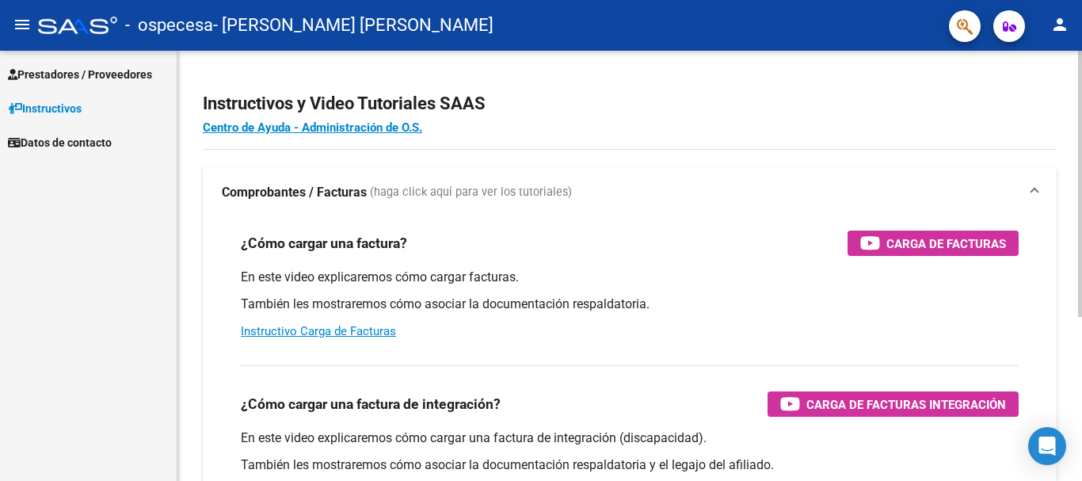
scroll to position [104611, 0]
click at [71, 72] on span "Prestadores / Proveedores" at bounding box center [80, 74] width 144 height 17
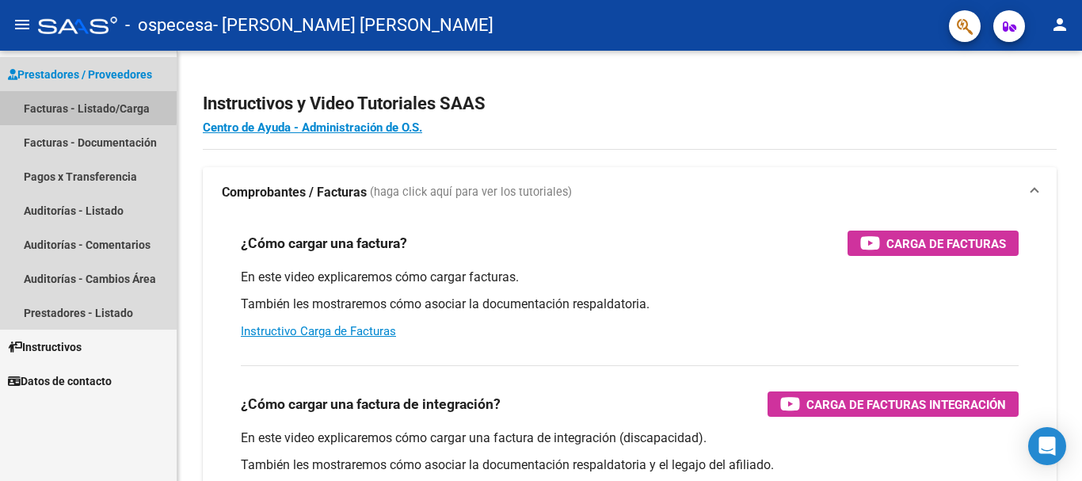
click at [82, 106] on link "Facturas - Listado/Carga" at bounding box center [88, 108] width 177 height 34
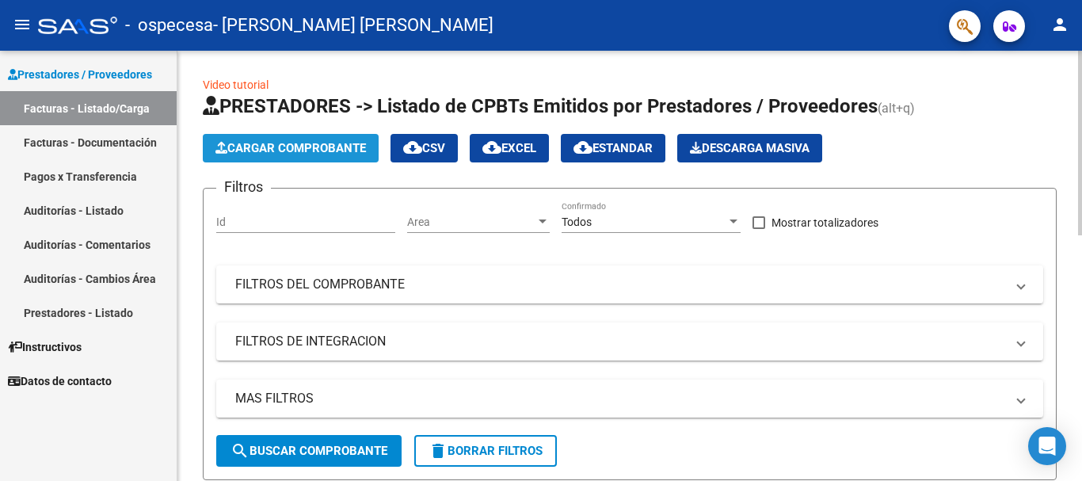
click at [295, 147] on span "Cargar Comprobante" at bounding box center [290, 148] width 151 height 14
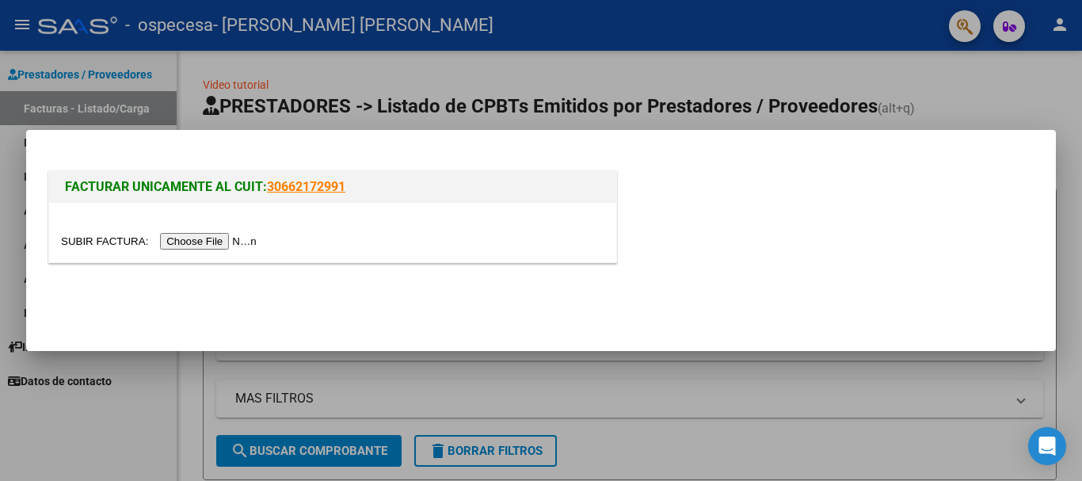
click at [223, 239] on input "file" at bounding box center [161, 241] width 200 height 17
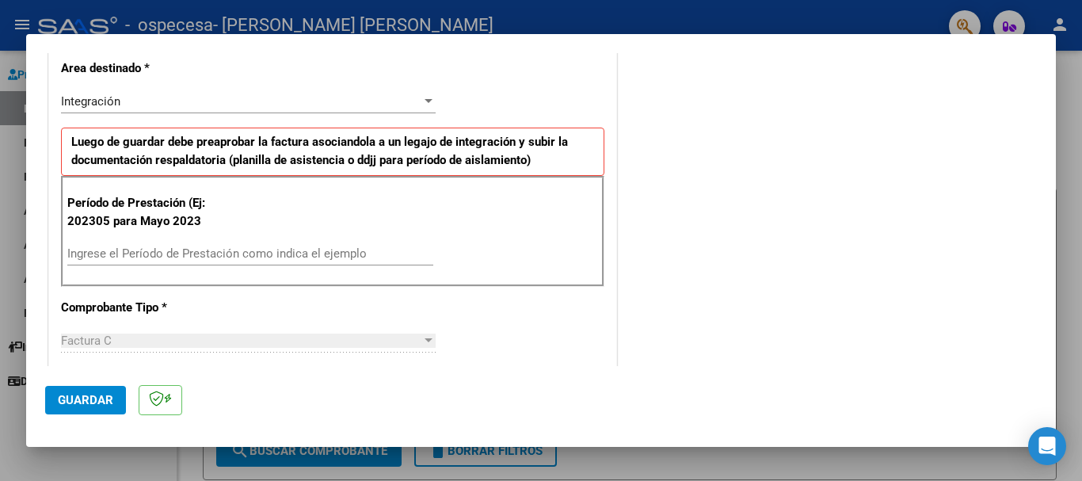
scroll to position [349, 0]
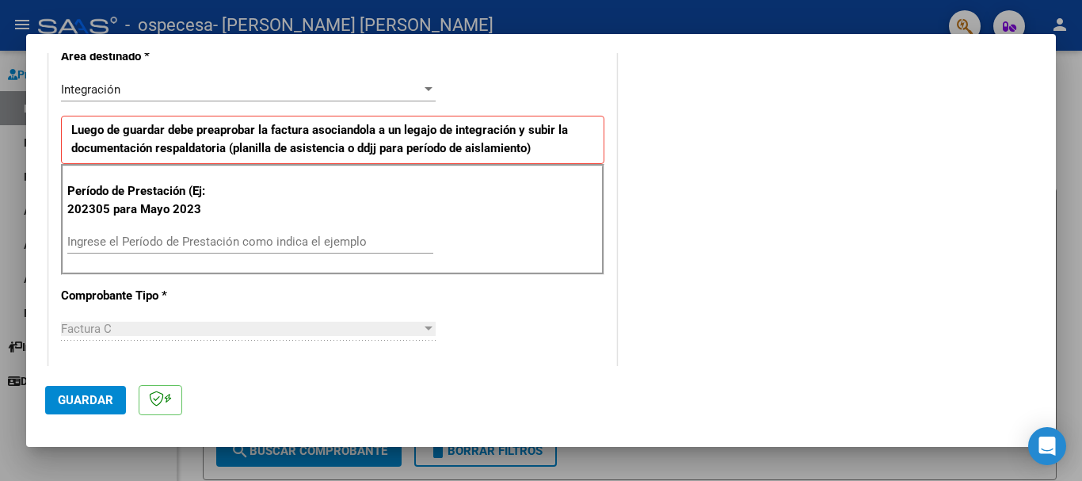
click at [331, 242] on input "Ingrese el Período de Prestación como indica el ejemplo" at bounding box center [250, 241] width 366 height 14
type input "0"
type input "202507"
click at [650, 312] on div "COMENTARIOS Comentarios del Prestador / Gerenciador:" at bounding box center [828, 394] width 417 height 1347
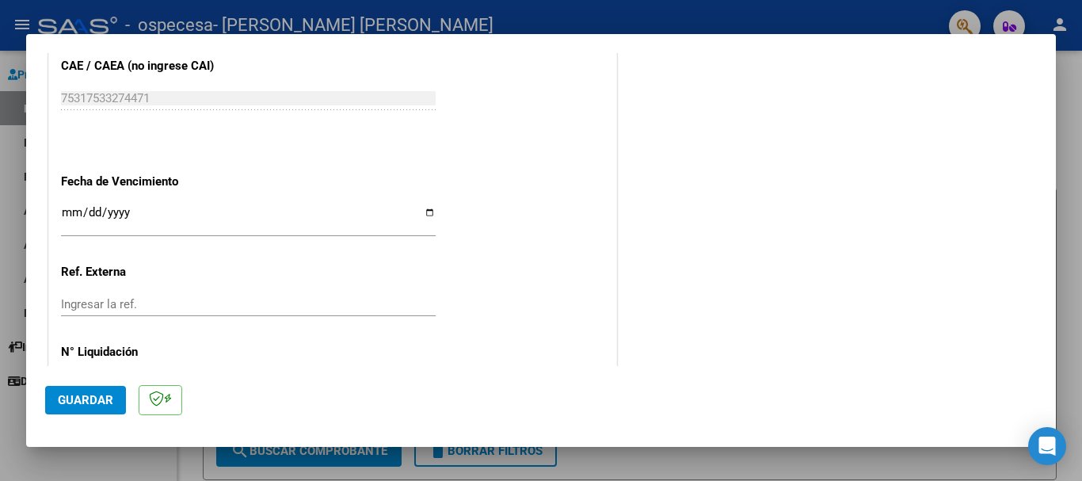
scroll to position [1051, 0]
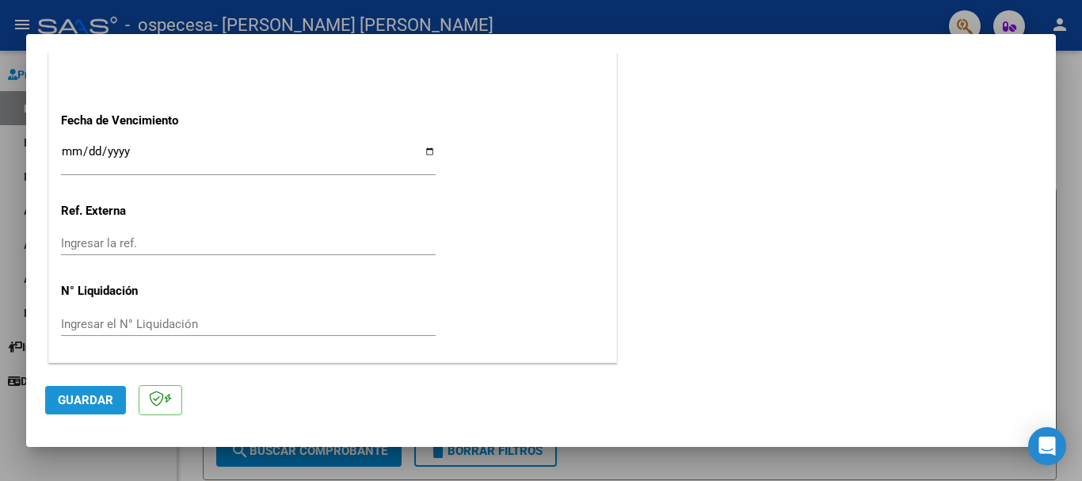
click at [114, 401] on button "Guardar" at bounding box center [85, 400] width 81 height 29
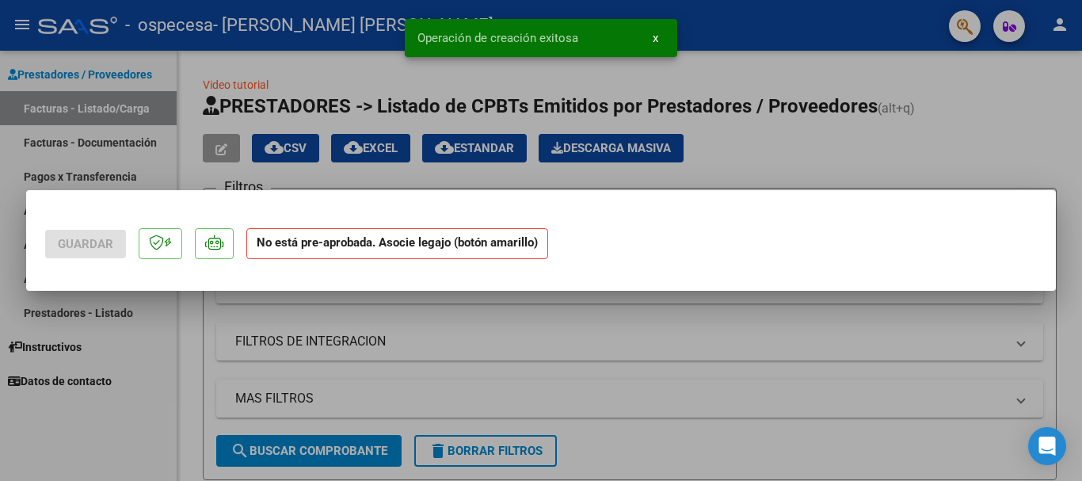
scroll to position [0, 0]
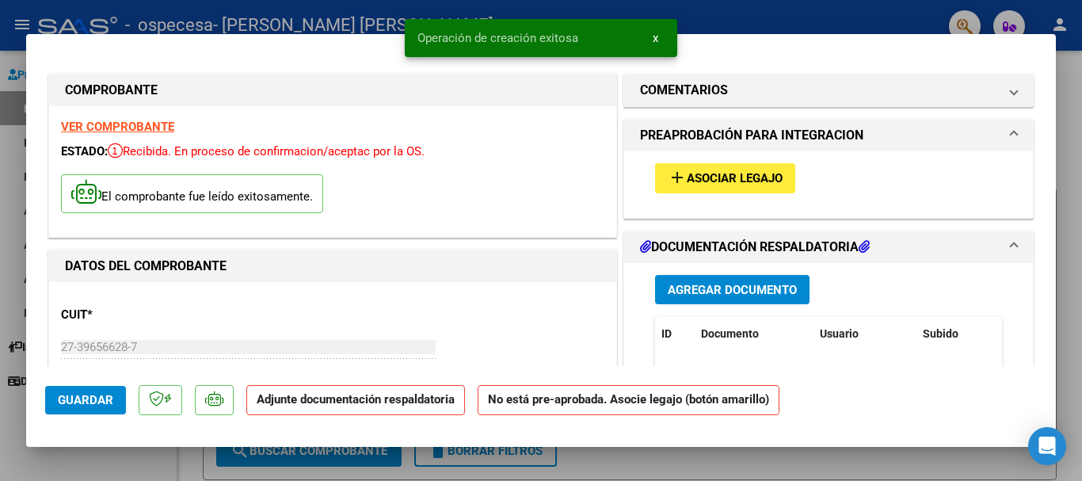
click at [729, 162] on div "add Asociar Legajo" at bounding box center [828, 177] width 371 height 53
click at [730, 175] on span "Asociar Legajo" at bounding box center [735, 179] width 96 height 14
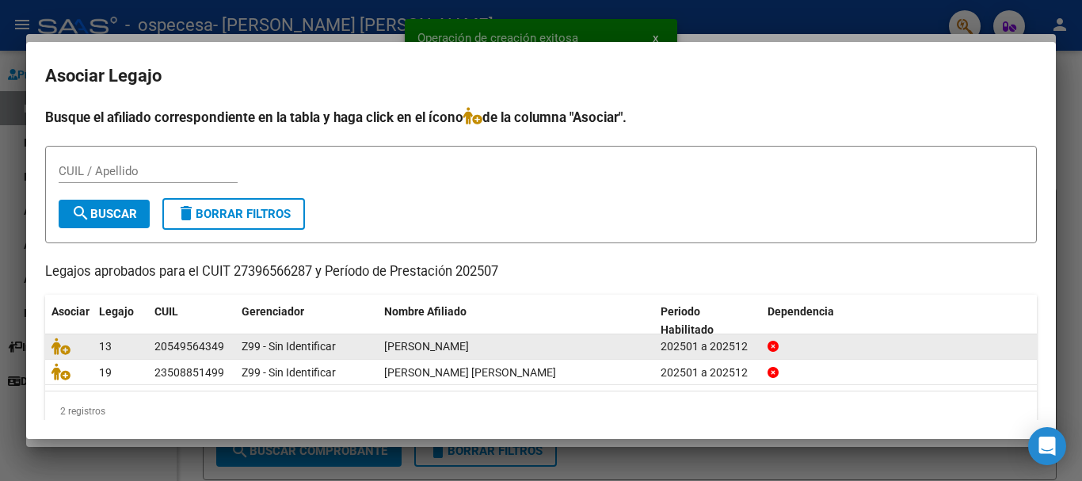
click at [658, 351] on datatable-body-cell "202501 a 202512" at bounding box center [707, 346] width 107 height 25
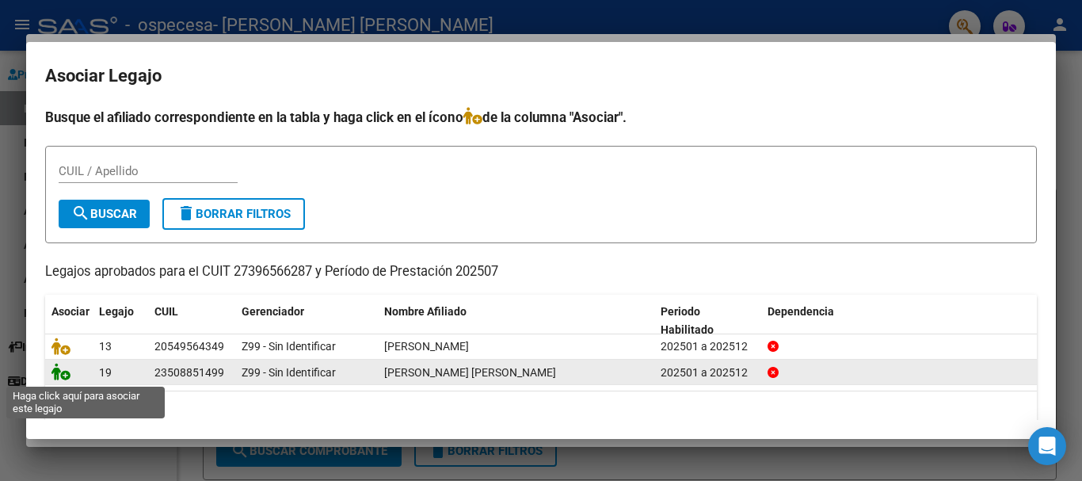
click at [66, 379] on icon at bounding box center [60, 371] width 19 height 17
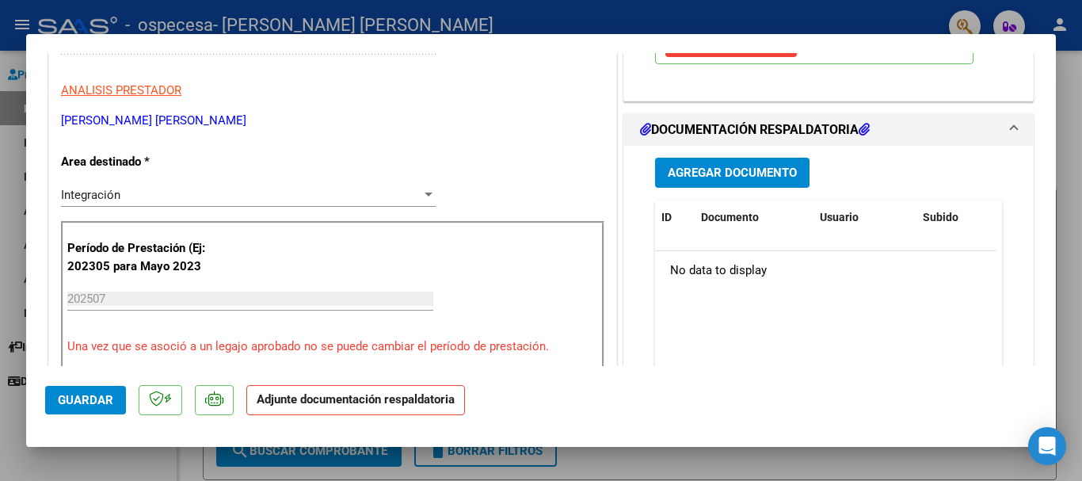
scroll to position [300, 0]
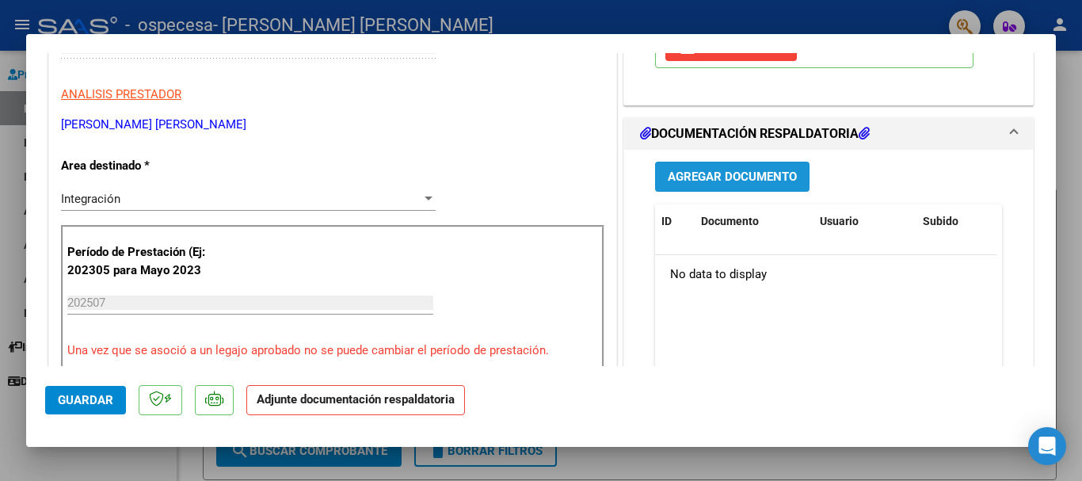
click at [772, 185] on span "Agregar Documento" at bounding box center [732, 177] width 129 height 14
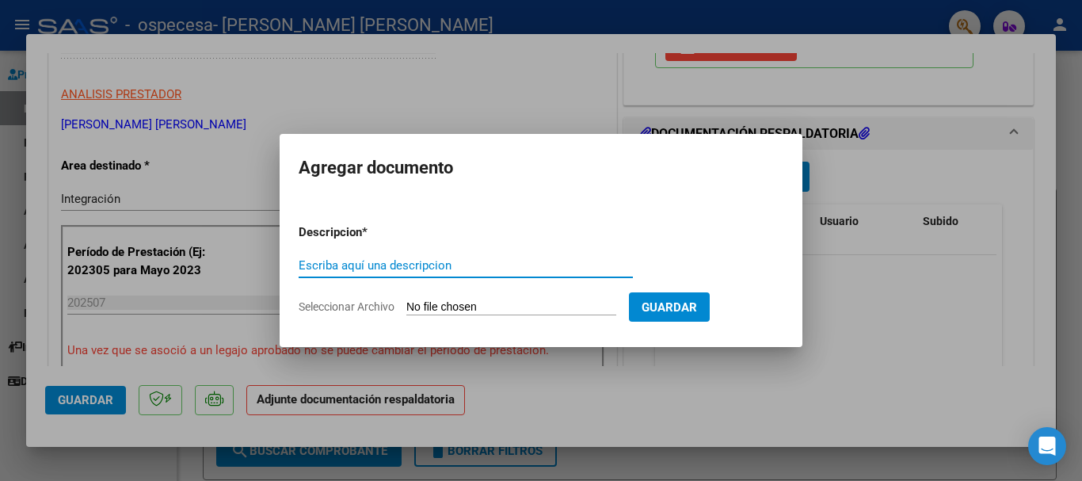
click at [385, 263] on input "Escriba aquí una descripcion" at bounding box center [466, 265] width 334 height 14
type input "planilla"
click at [451, 303] on input "Seleccionar Archivo" at bounding box center [511, 307] width 210 height 15
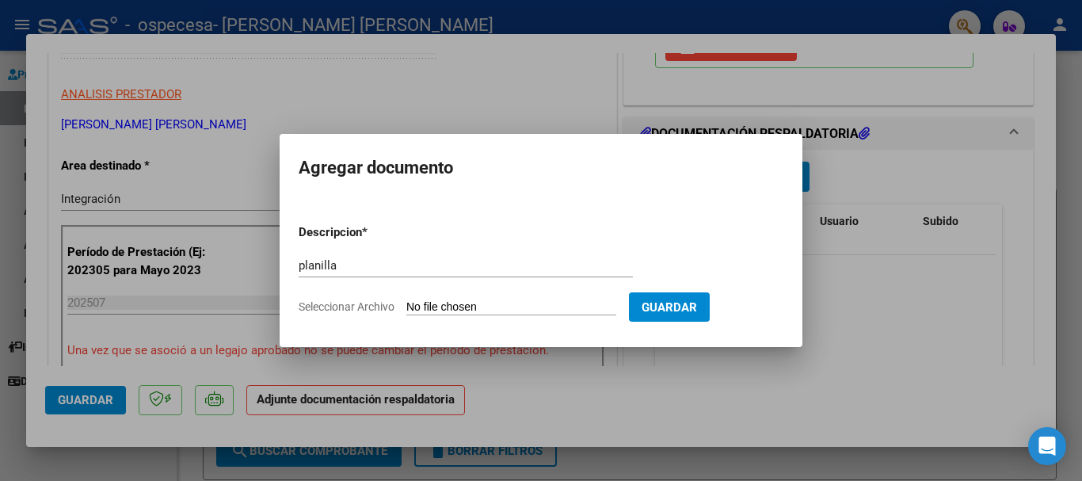
click at [616, 307] on input "Seleccionar Archivo" at bounding box center [511, 307] width 210 height 15
type input "C:\fakepath\thiago.pdf"
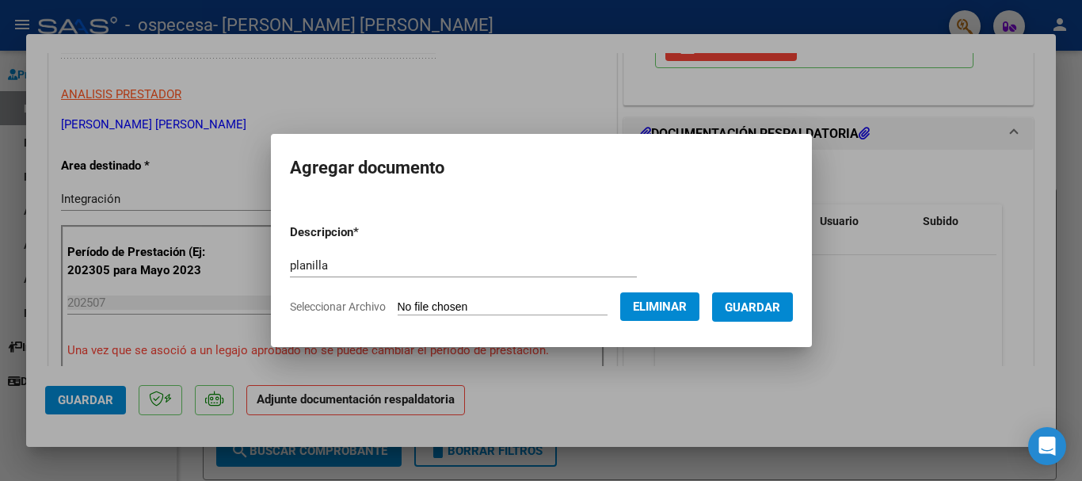
click at [751, 304] on span "Guardar" at bounding box center [752, 307] width 55 height 14
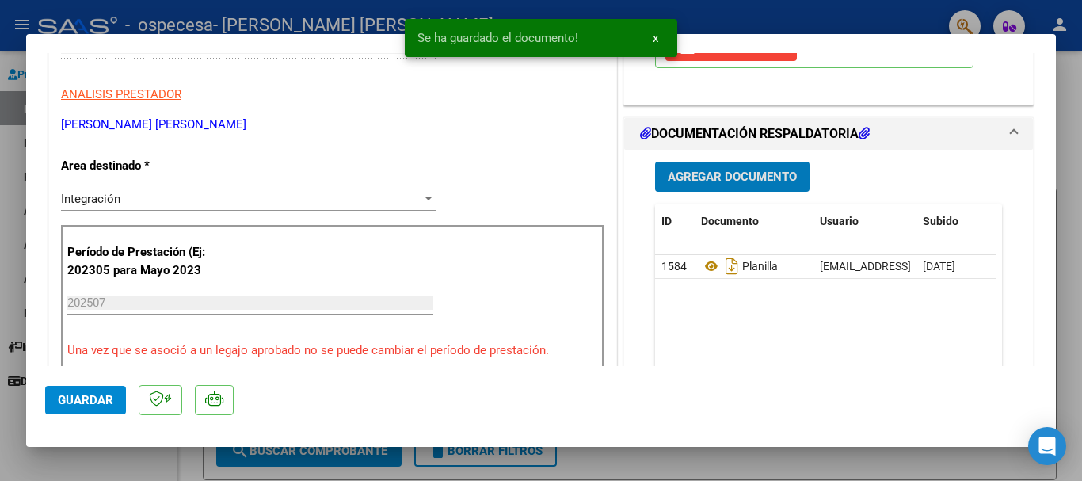
click at [100, 397] on span "Guardar" at bounding box center [85, 400] width 55 height 14
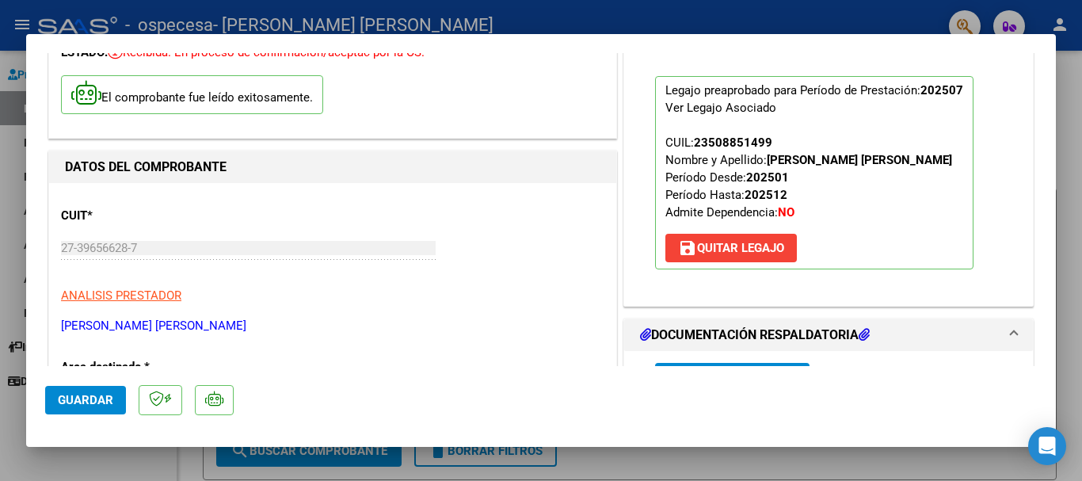
scroll to position [0, 0]
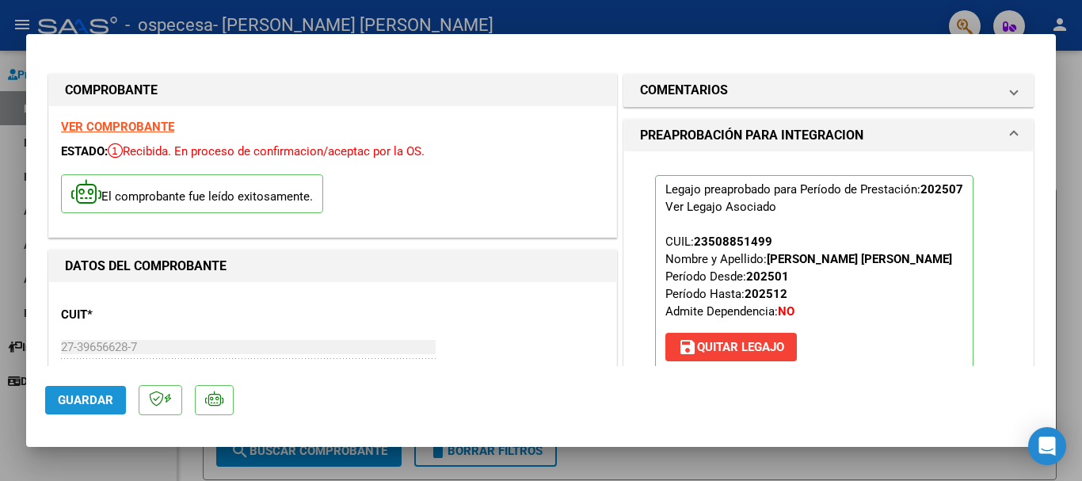
click at [98, 397] on span "Guardar" at bounding box center [85, 400] width 55 height 14
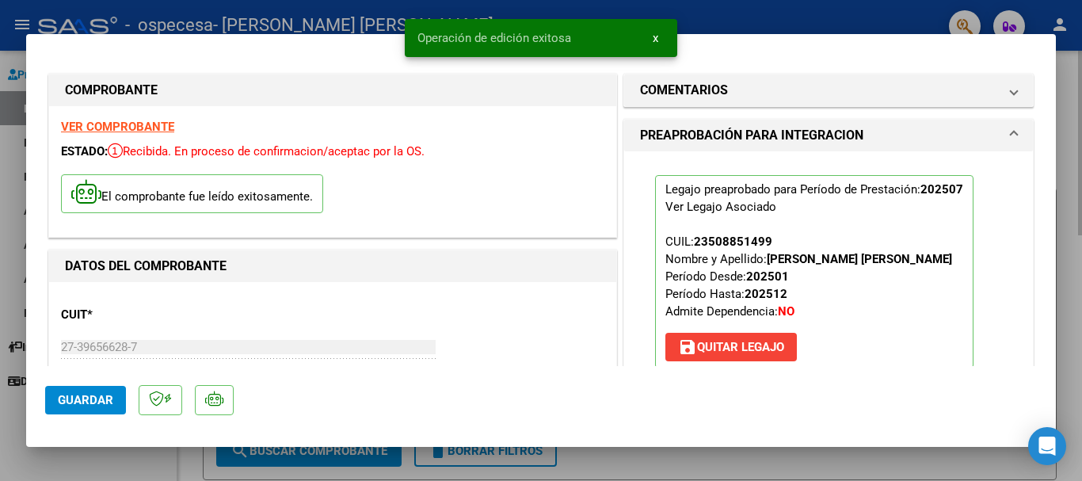
click at [1077, 125] on div at bounding box center [541, 240] width 1082 height 481
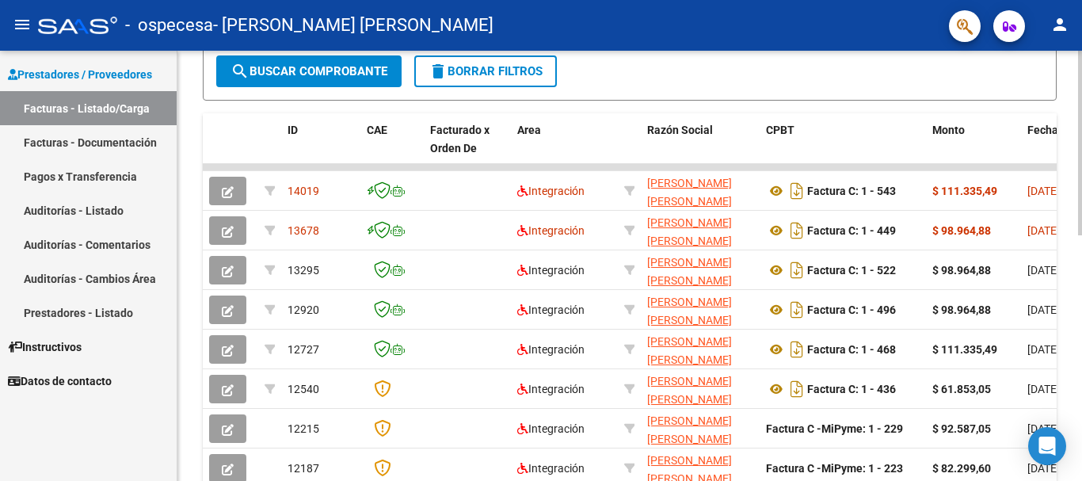
scroll to position [377, 0]
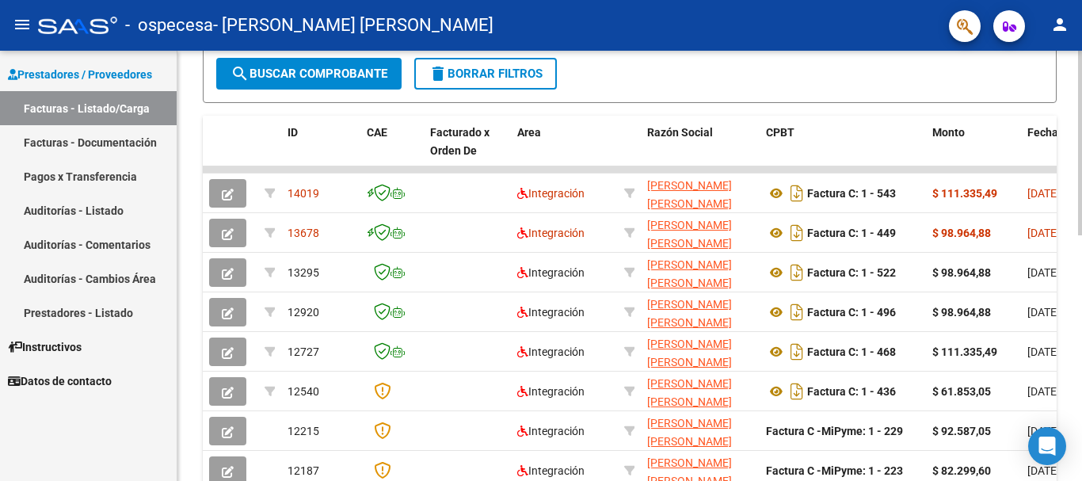
click at [1081, 238] on div at bounding box center [1080, 307] width 4 height 185
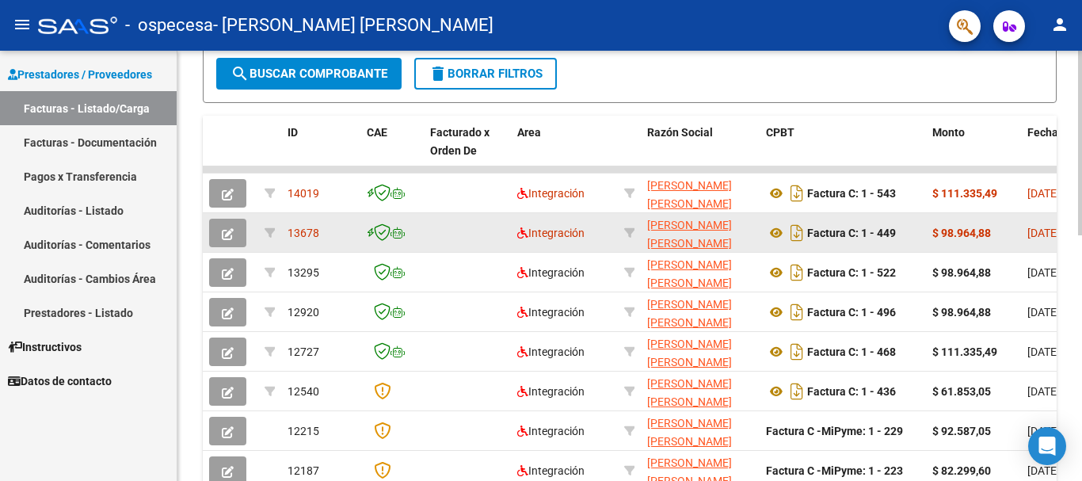
click at [922, 233] on datatable-body-cell "Factura C: 1 - 449" at bounding box center [843, 232] width 166 height 39
click at [890, 236] on strong "Factura C: 1 - 449" at bounding box center [851, 233] width 89 height 13
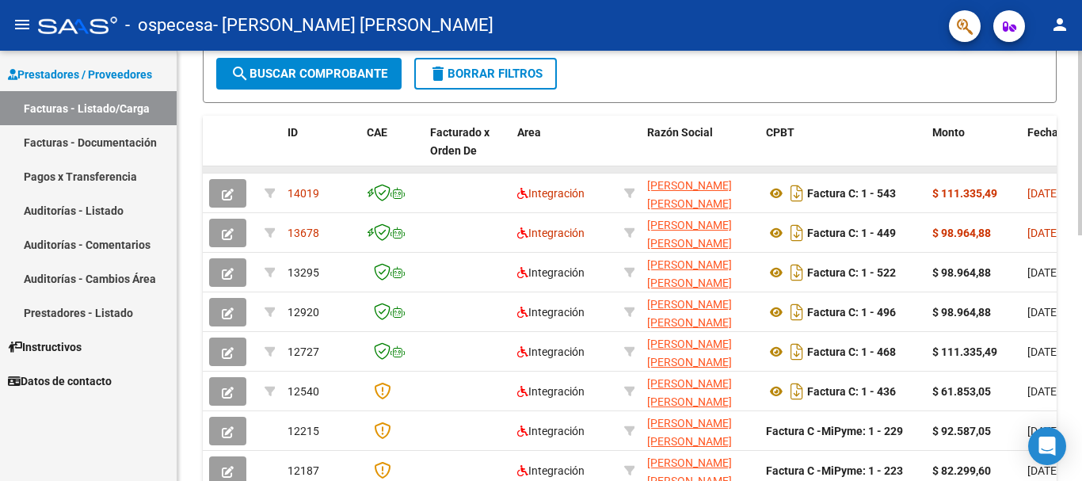
drag, startPoint x: 756, startPoint y: 170, endPoint x: 989, endPoint y: 169, distance: 232.9
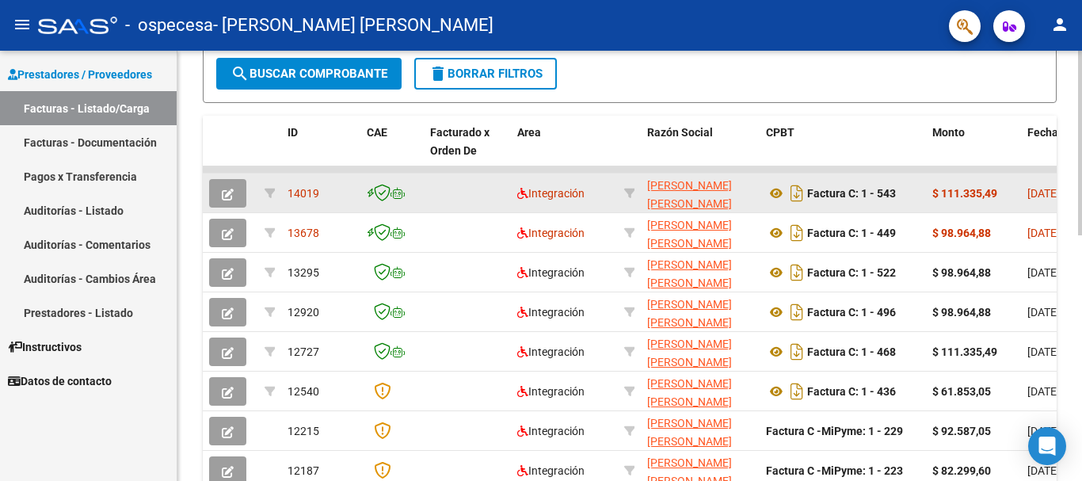
click at [1034, 201] on div "[DATE]" at bounding box center [1056, 194] width 59 height 18
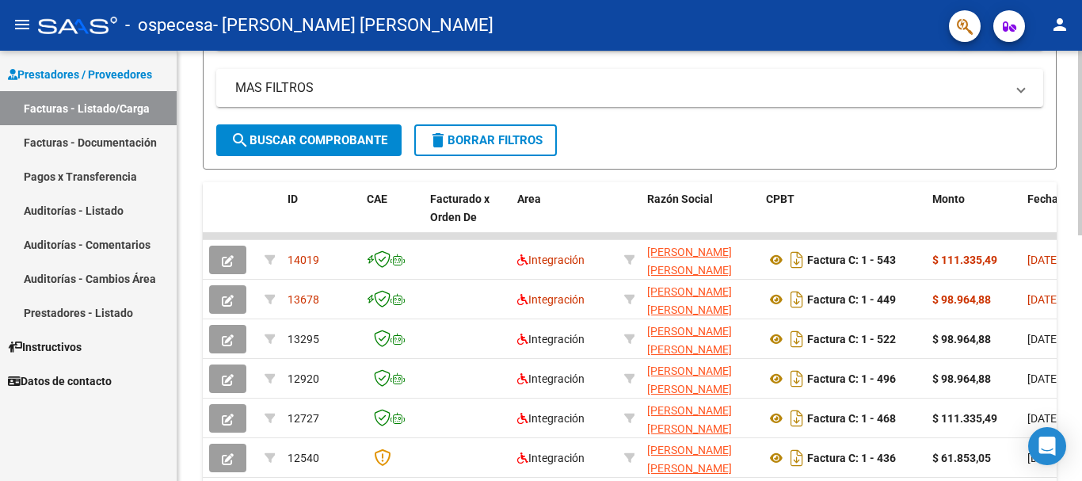
scroll to position [301, 0]
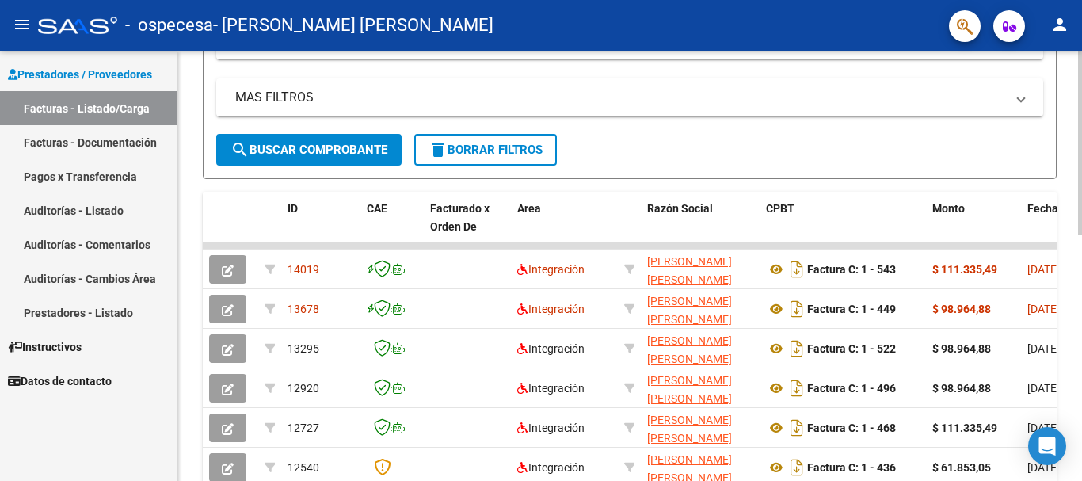
click at [1081, 223] on div at bounding box center [1080, 274] width 4 height 185
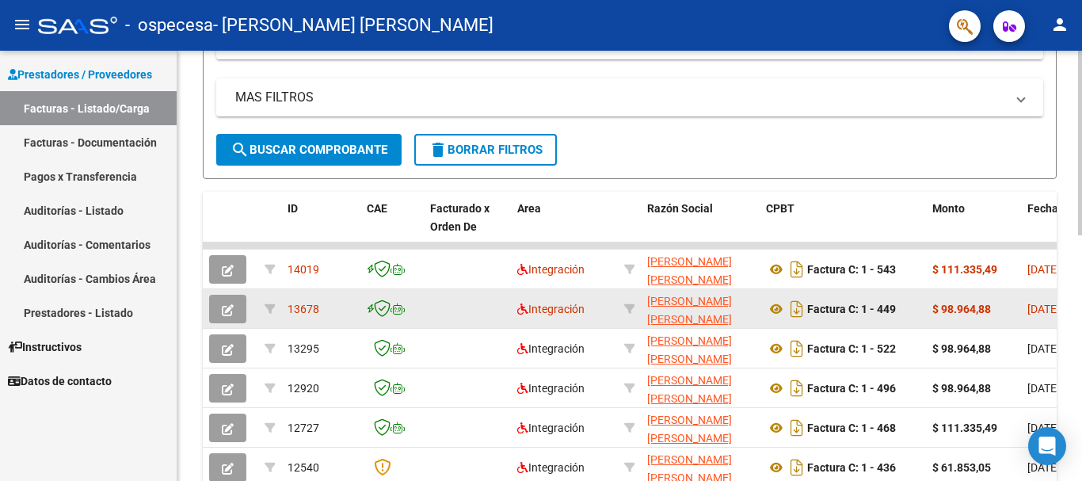
click at [1036, 299] on datatable-body-cell "03/04/2025" at bounding box center [1056, 308] width 71 height 39
click at [1024, 314] on datatable-body-cell "03/04/2025" at bounding box center [1056, 308] width 71 height 39
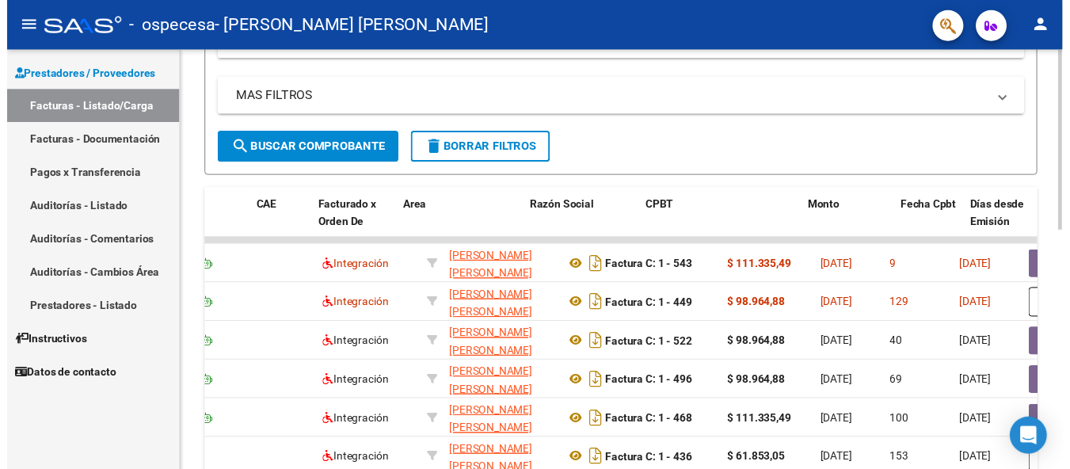
scroll to position [0, 1]
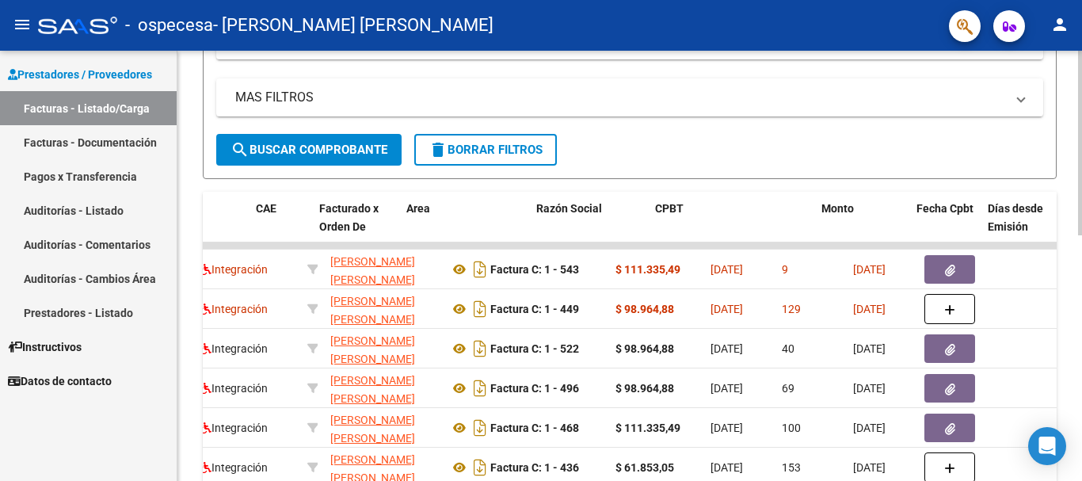
drag, startPoint x: 1037, startPoint y: 307, endPoint x: 1081, endPoint y: 311, distance: 44.6
type textarea "03/04/2025 129 30/07/2025 - DS 202503 $ 98.964,88 $ 0,00 202503 19 SCHEINER GIO…"
click at [1081, 311] on div "Video tutorial PRESTADORES -> Listado de CPBTs Emitidos por Prestadores / Prove…" at bounding box center [631, 246] width 909 height 992
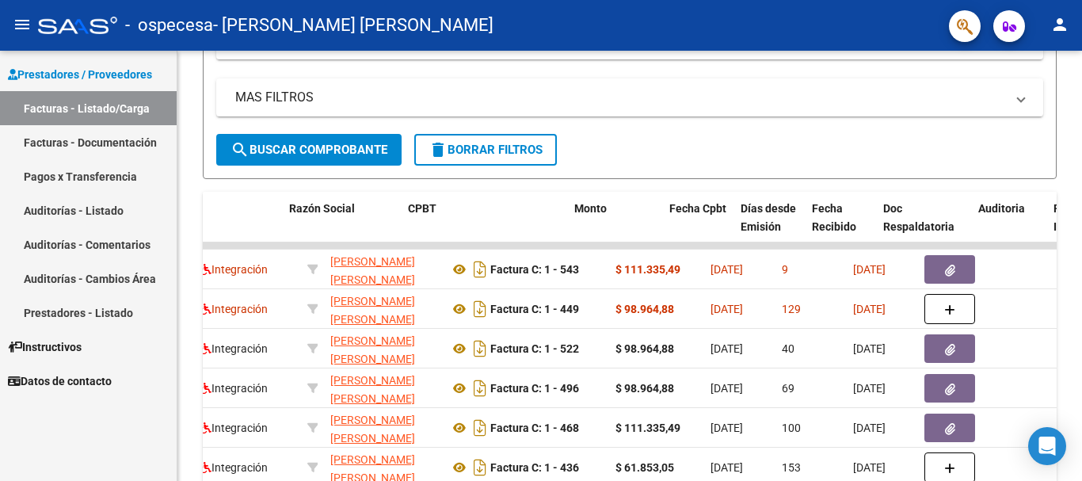
scroll to position [0, 358]
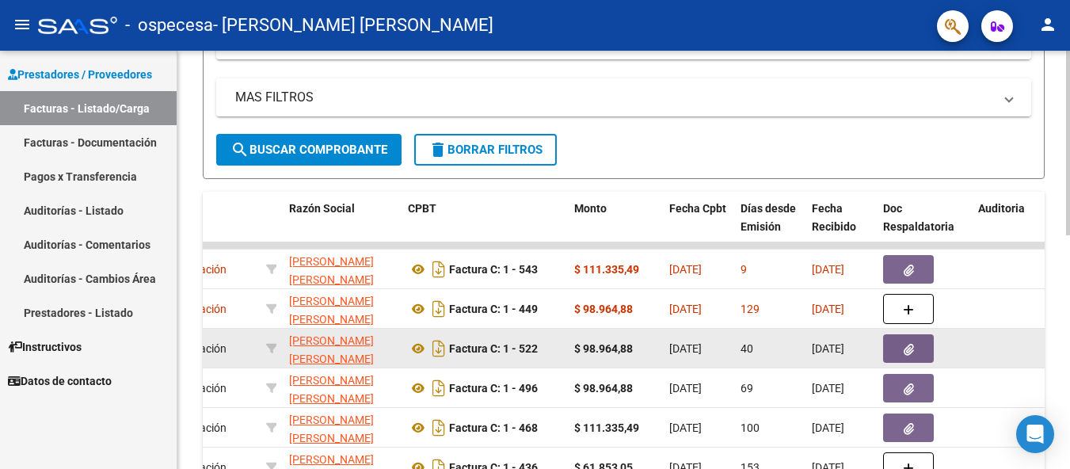
click at [985, 333] on datatable-body-cell at bounding box center [1009, 348] width 75 height 39
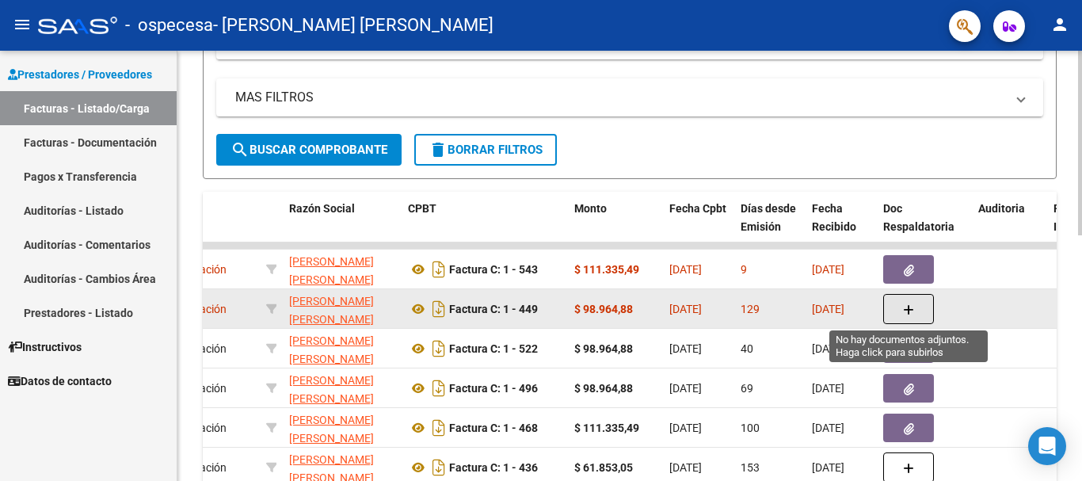
click at [911, 314] on icon "button" at bounding box center [908, 310] width 11 height 12
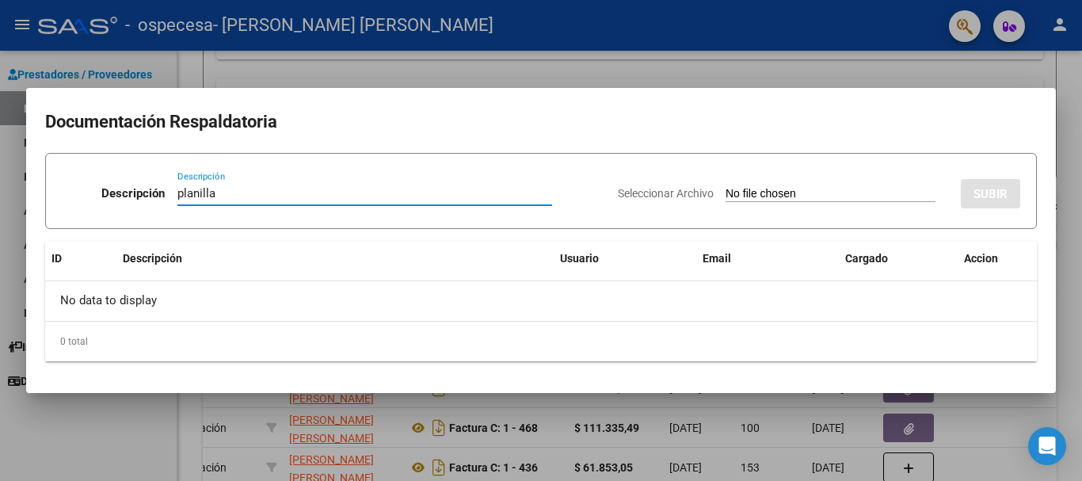
type input "planilla"
click at [740, 185] on div "Seleccionar Archivo SUBIR" at bounding box center [819, 190] width 402 height 48
click at [726, 199] on input "Seleccionar Archivo" at bounding box center [831, 194] width 210 height 15
type input "C:\fakepath\scheiner marzo 25.pdf"
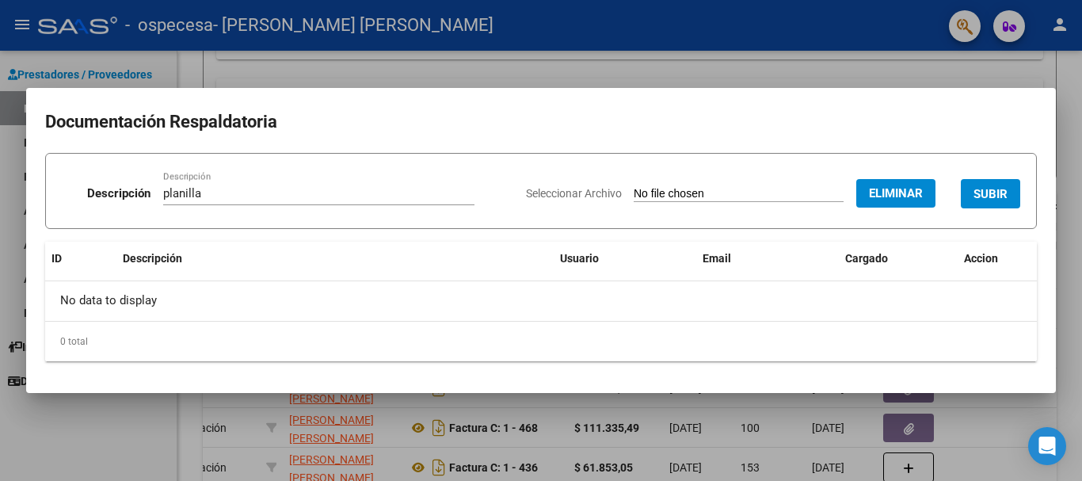
click at [475, 363] on mat-dialog-content "Documentación Respaldatoria Descripción planilla Descripción Seleccionar Archiv…" at bounding box center [541, 240] width 1030 height 267
click at [547, 338] on div "0 total" at bounding box center [541, 342] width 992 height 40
click at [733, 289] on div "No data to display" at bounding box center [541, 301] width 992 height 40
click at [724, 259] on span "Email" at bounding box center [717, 258] width 29 height 13
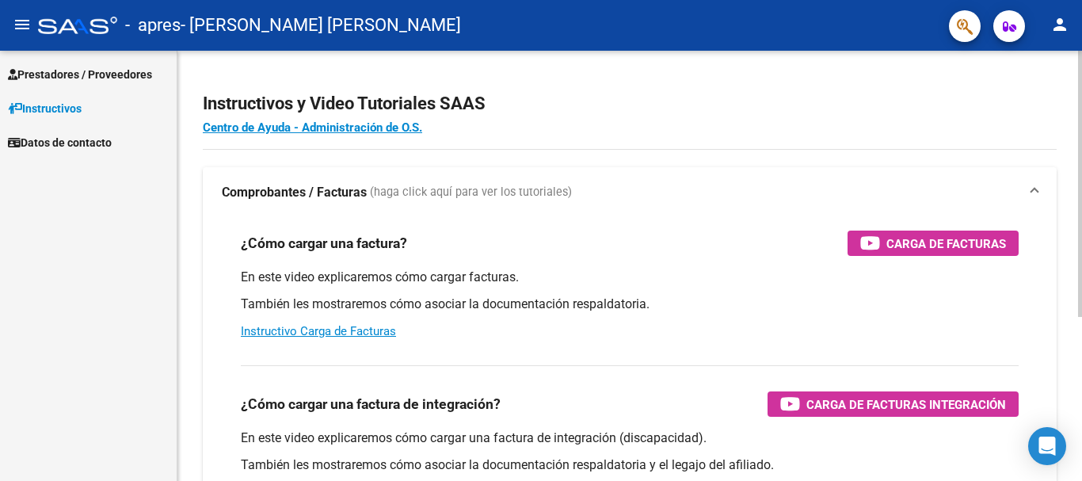
scroll to position [104611, 0]
click at [107, 70] on span "Prestadores / Proveedores" at bounding box center [80, 74] width 144 height 17
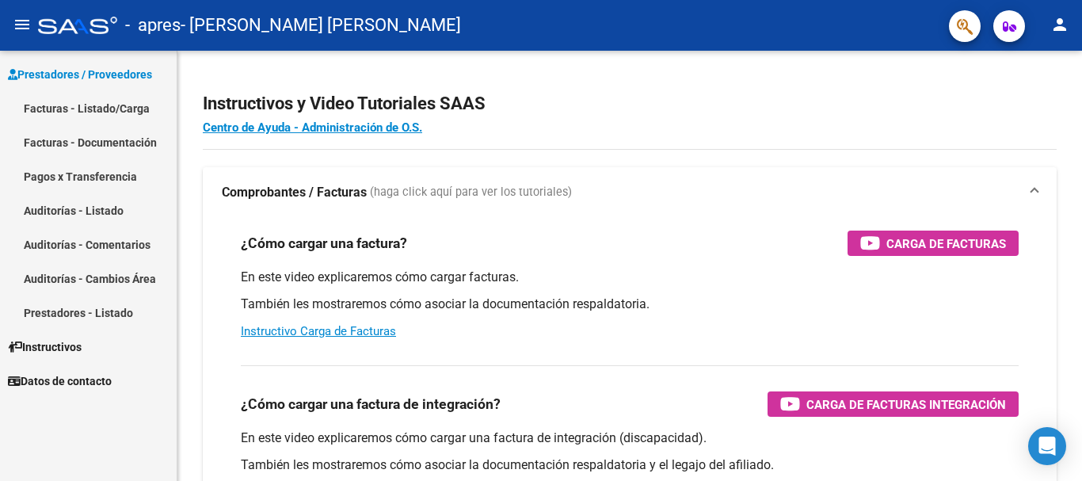
click at [127, 109] on link "Facturas - Listado/Carga" at bounding box center [88, 108] width 177 height 34
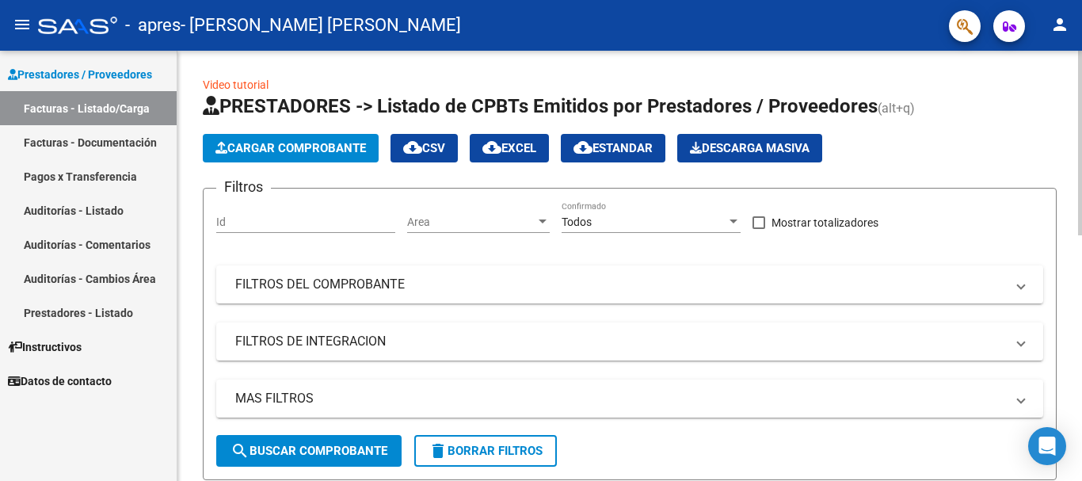
click at [330, 151] on span "Cargar Comprobante" at bounding box center [290, 148] width 151 height 14
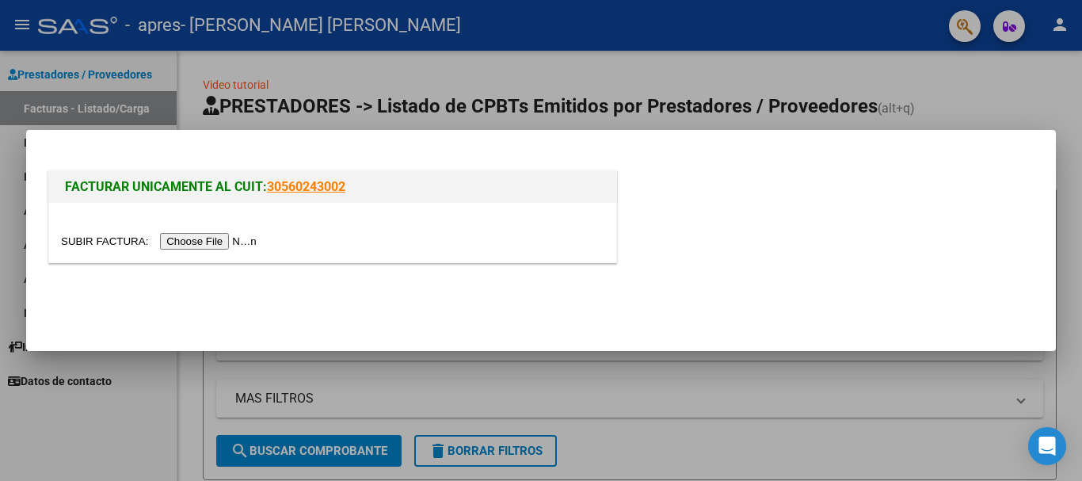
click at [241, 239] on input "file" at bounding box center [161, 241] width 200 height 17
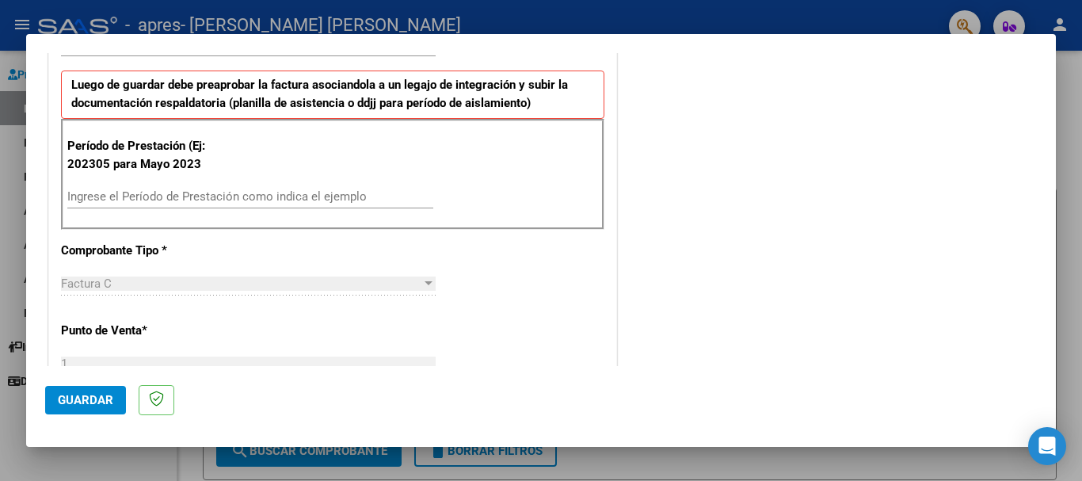
scroll to position [425, 0]
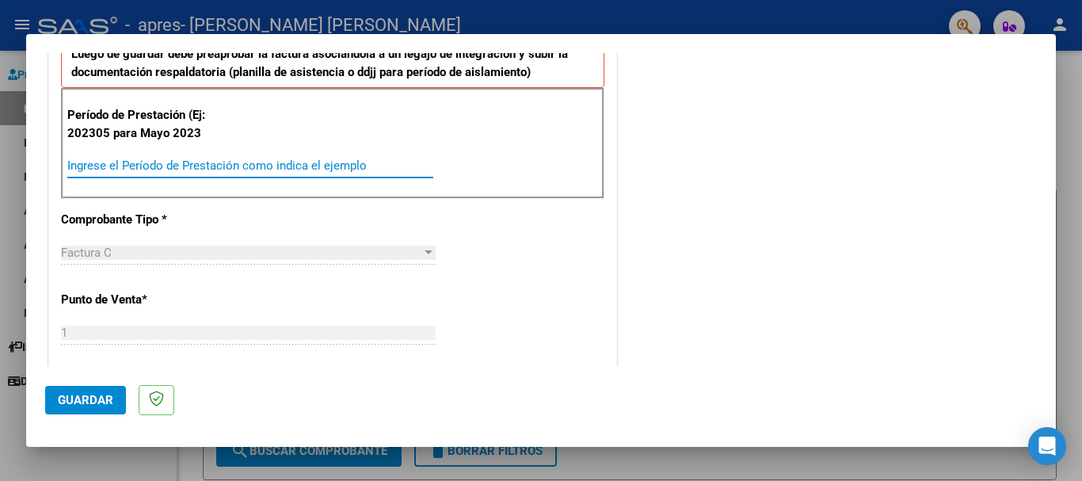
click at [97, 170] on input "Ingrese el Período de Prestación como indica el ejemplo" at bounding box center [250, 165] width 366 height 14
type input "202507"
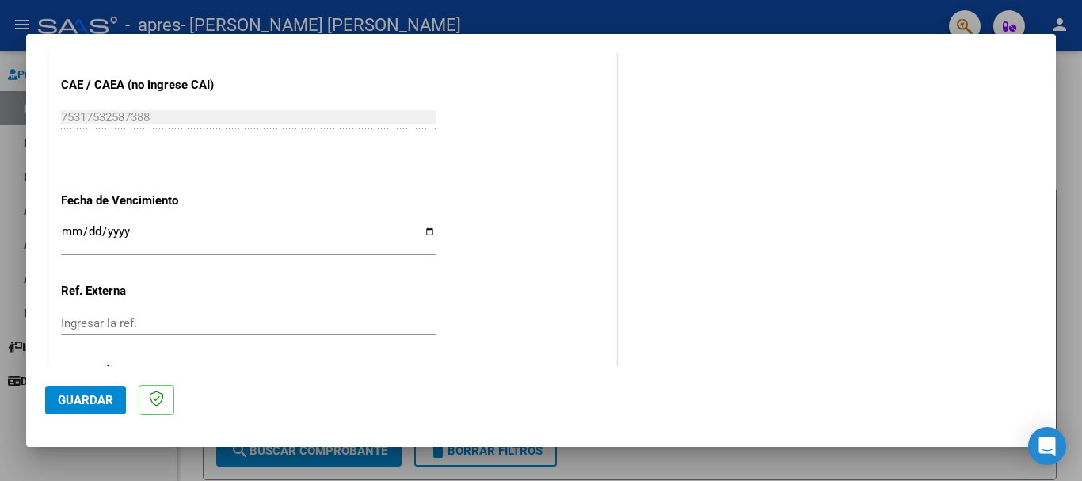
scroll to position [1051, 0]
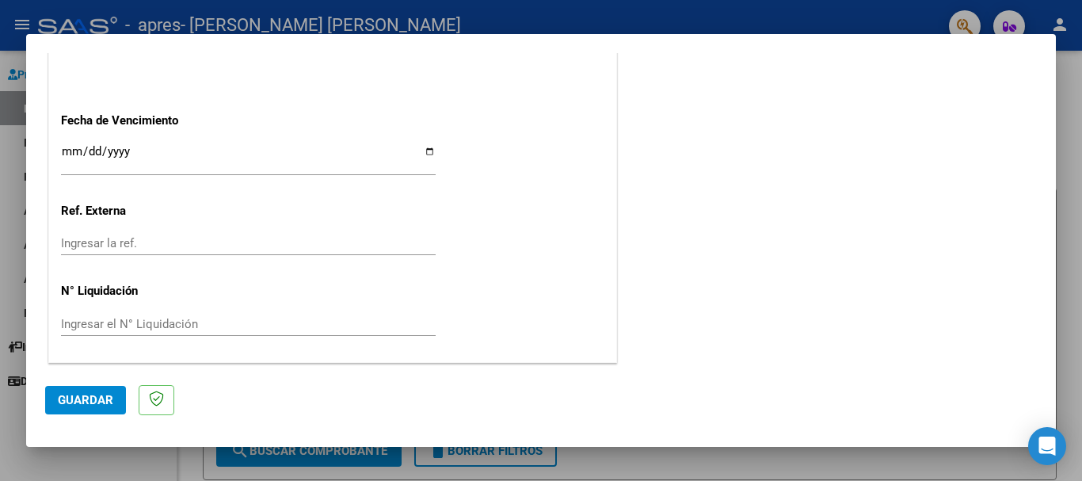
click at [72, 402] on span "Guardar" at bounding box center [85, 400] width 55 height 14
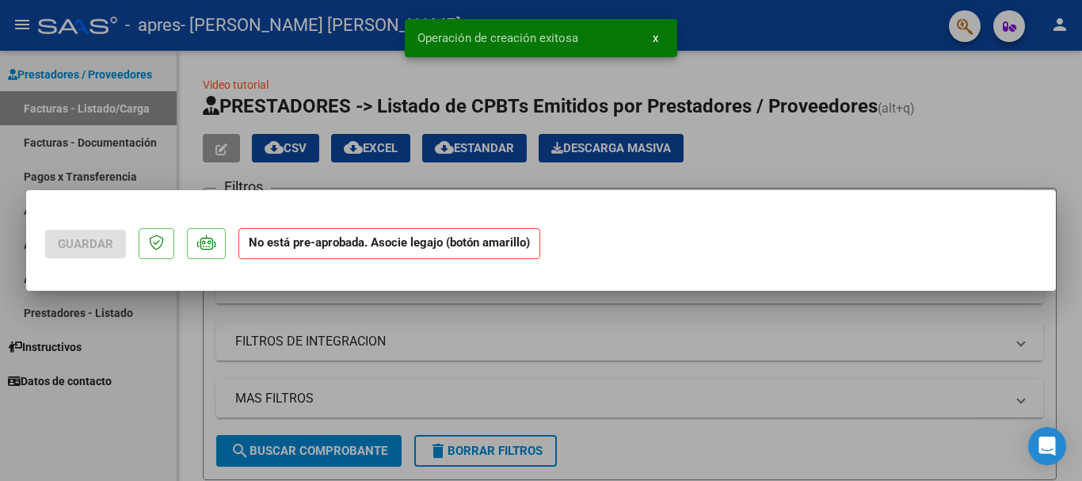
scroll to position [0, 0]
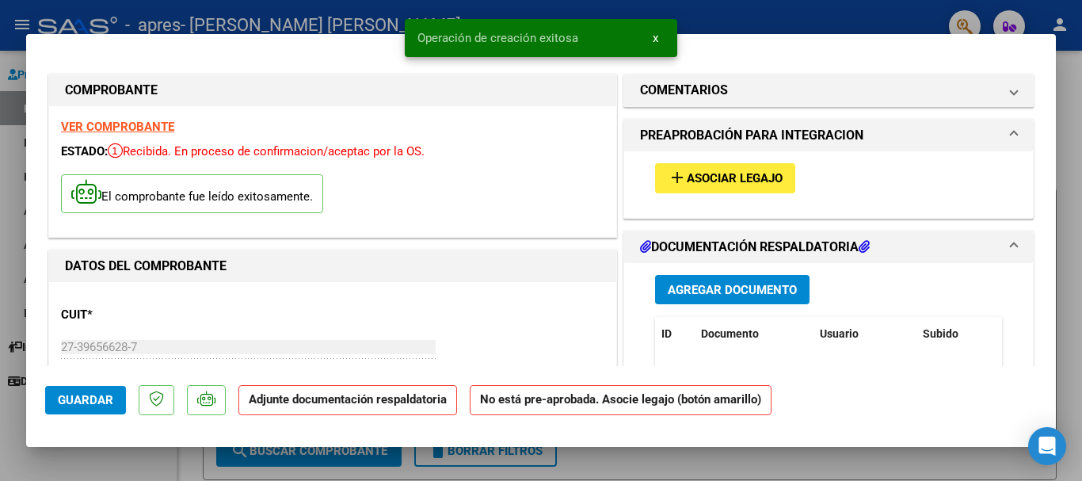
click at [751, 158] on div "add Asociar Legajo" at bounding box center [828, 177] width 371 height 53
click at [753, 173] on span "Asociar Legajo" at bounding box center [735, 179] width 96 height 14
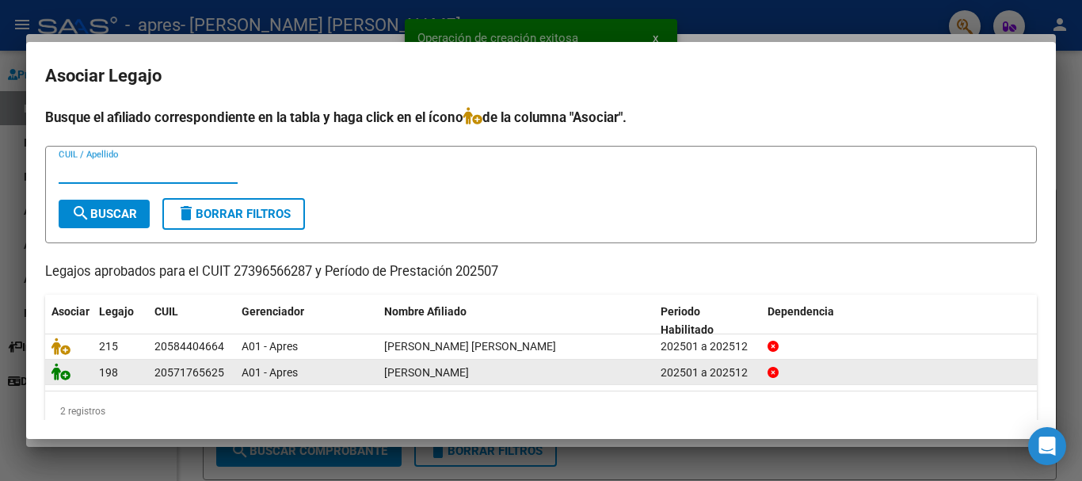
click at [55, 367] on icon at bounding box center [60, 371] width 19 height 17
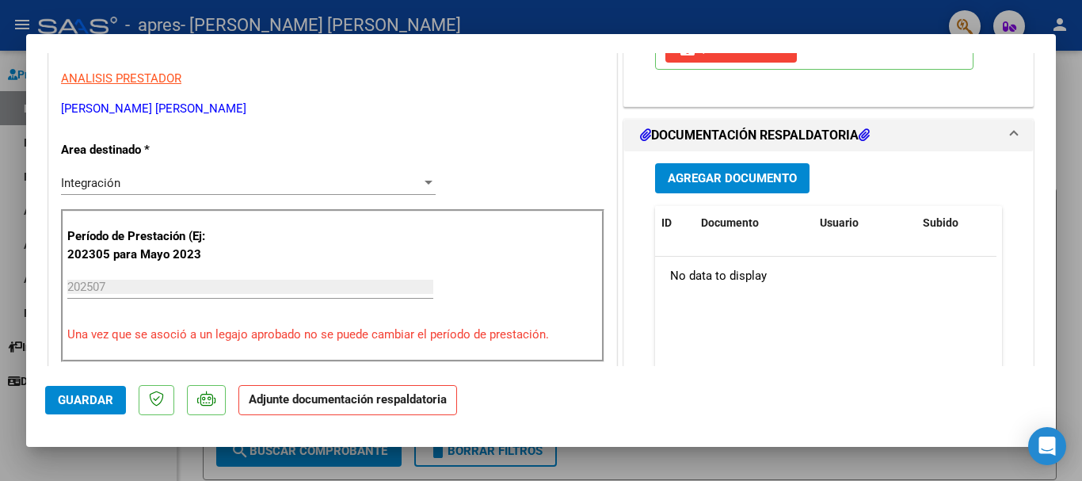
scroll to position [324, 0]
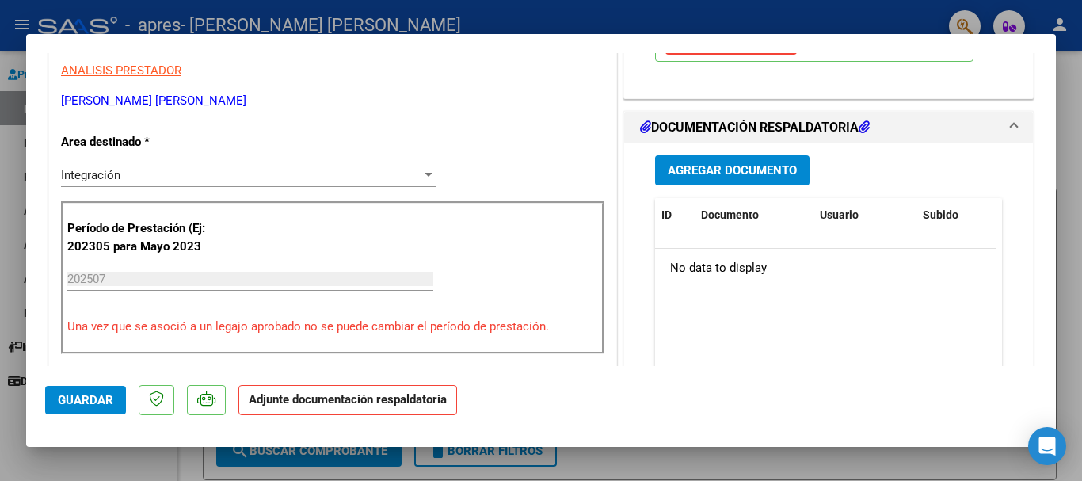
click at [802, 174] on button "Agregar Documento" at bounding box center [732, 169] width 154 height 29
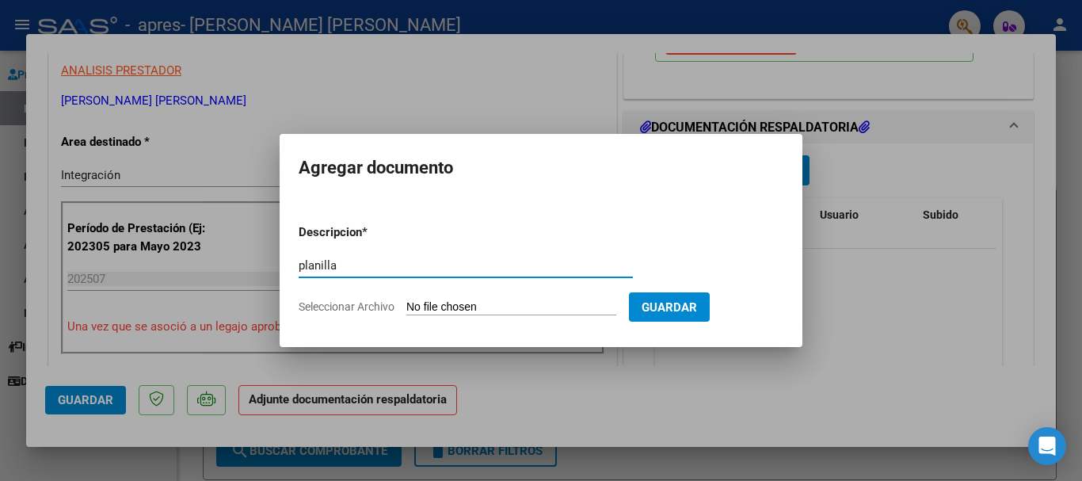
type input "planilla"
click at [524, 304] on input "Seleccionar Archivo" at bounding box center [511, 307] width 210 height 15
type input "C:\fakepath\[PERSON_NAME] (1).pdf"
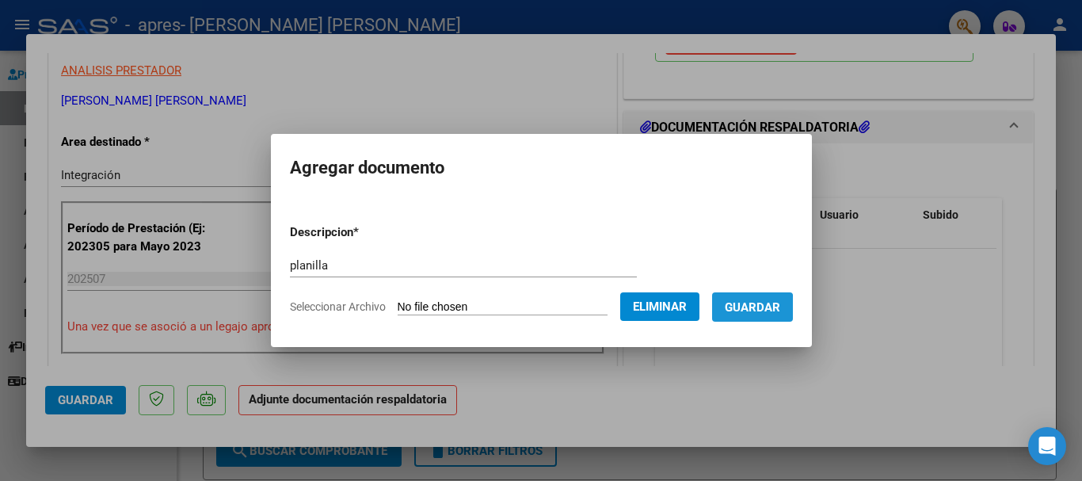
click at [765, 309] on span "Guardar" at bounding box center [752, 307] width 55 height 14
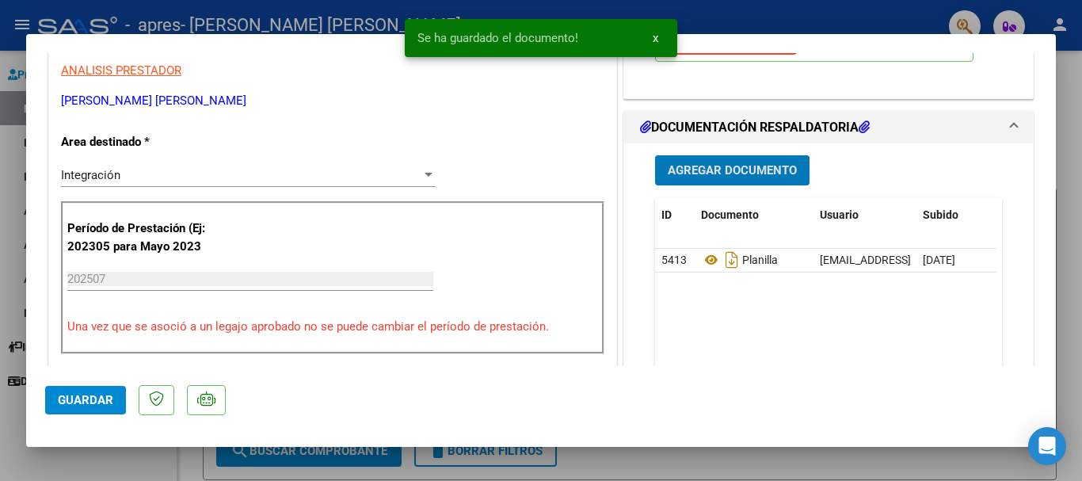
click at [90, 397] on span "Guardar" at bounding box center [85, 400] width 55 height 14
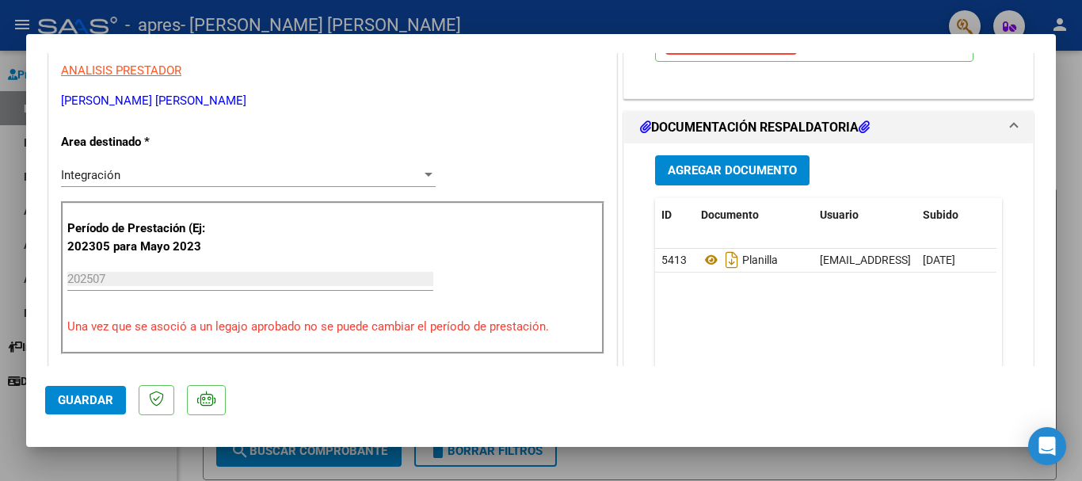
click at [0, 261] on div at bounding box center [541, 240] width 1082 height 481
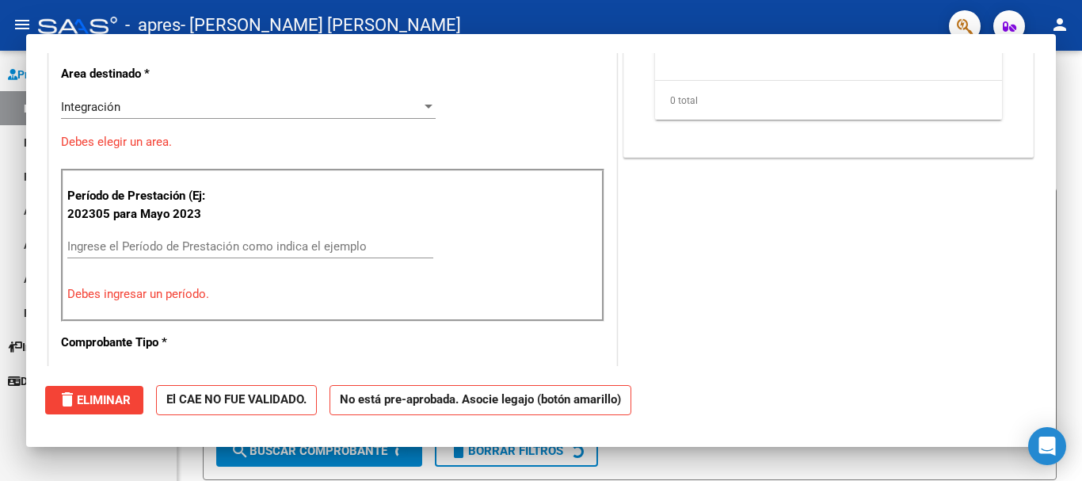
scroll to position [0, 0]
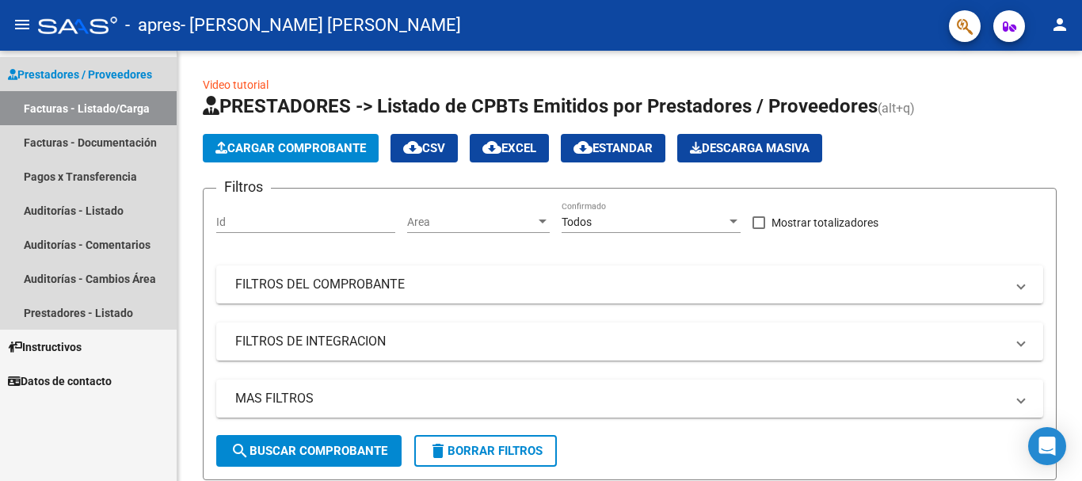
click at [93, 82] on span "Prestadores / Proveedores" at bounding box center [80, 74] width 144 height 17
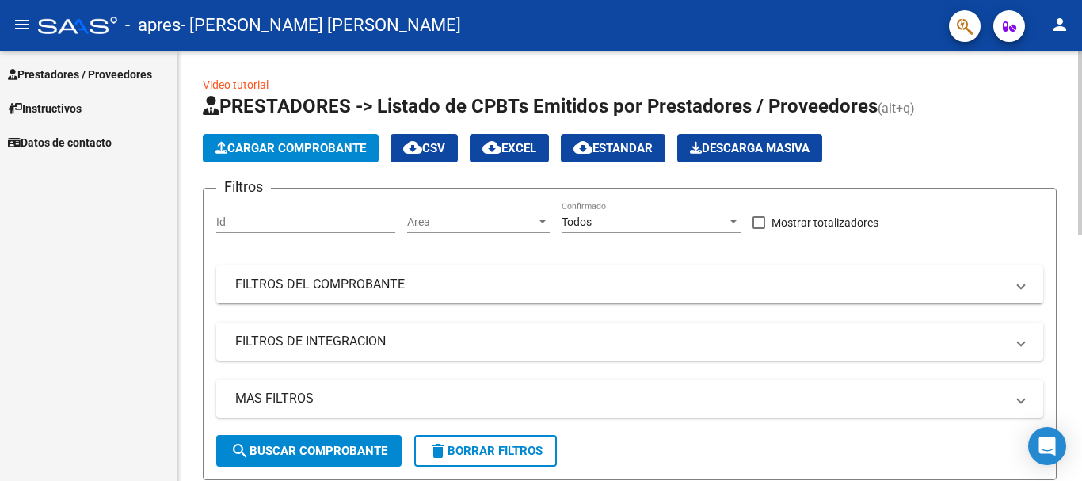
click at [318, 155] on button "Cargar Comprobante" at bounding box center [291, 148] width 176 height 29
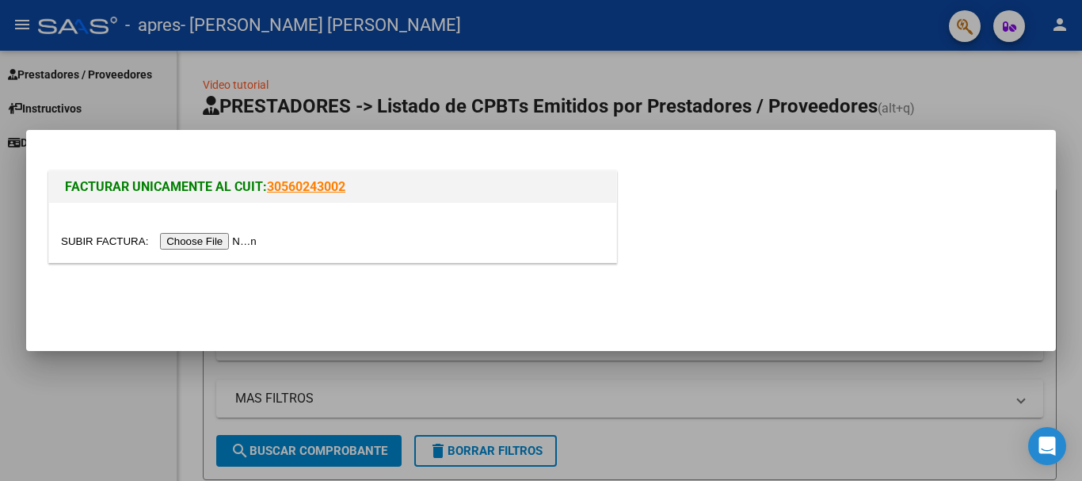
click at [238, 248] on input "file" at bounding box center [161, 241] width 200 height 17
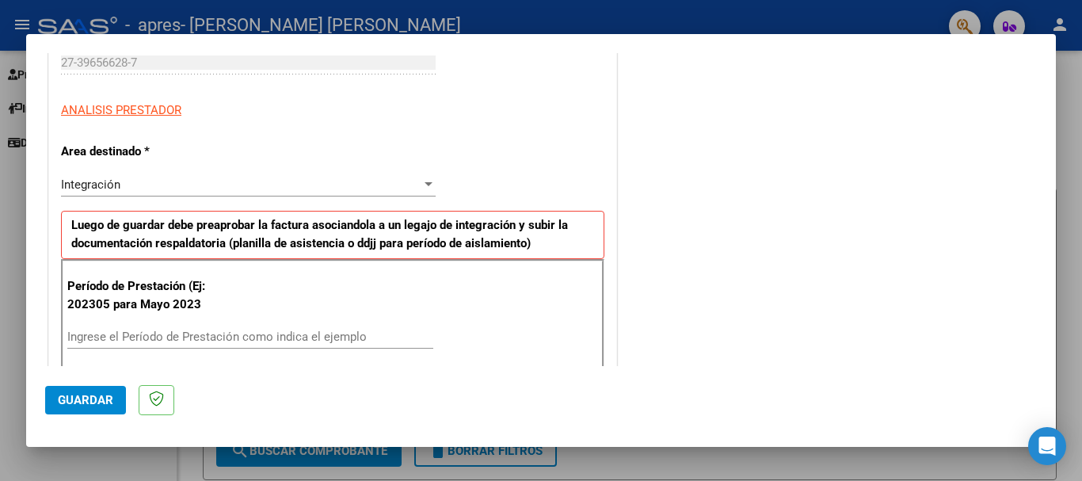
scroll to position [277, 0]
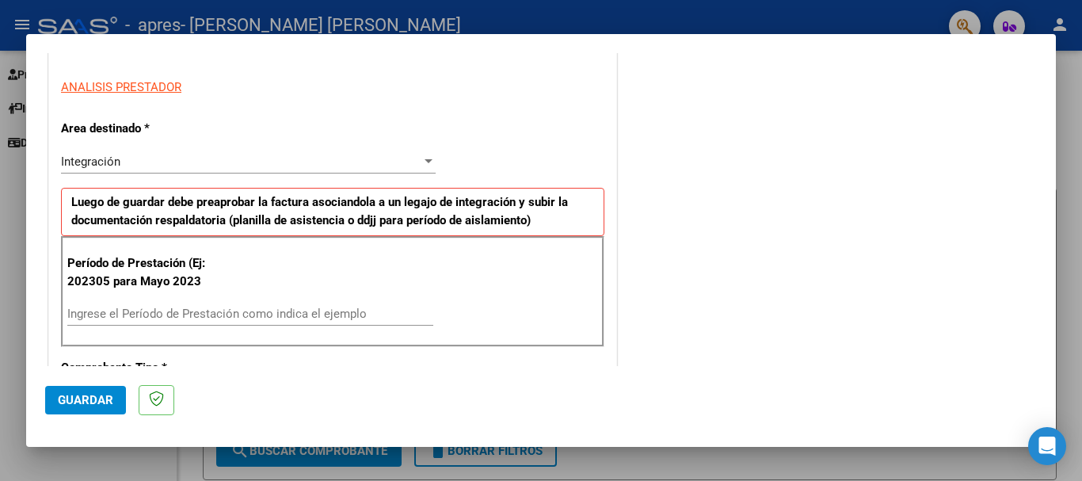
click at [162, 317] on input "Ingrese el Período de Prestación como indica el ejemplo" at bounding box center [250, 314] width 366 height 14
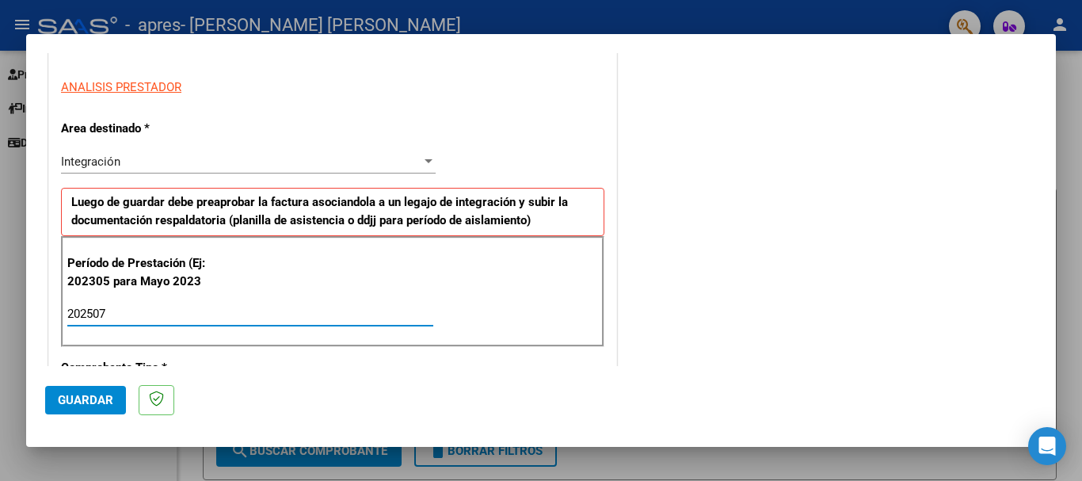
type input "202507"
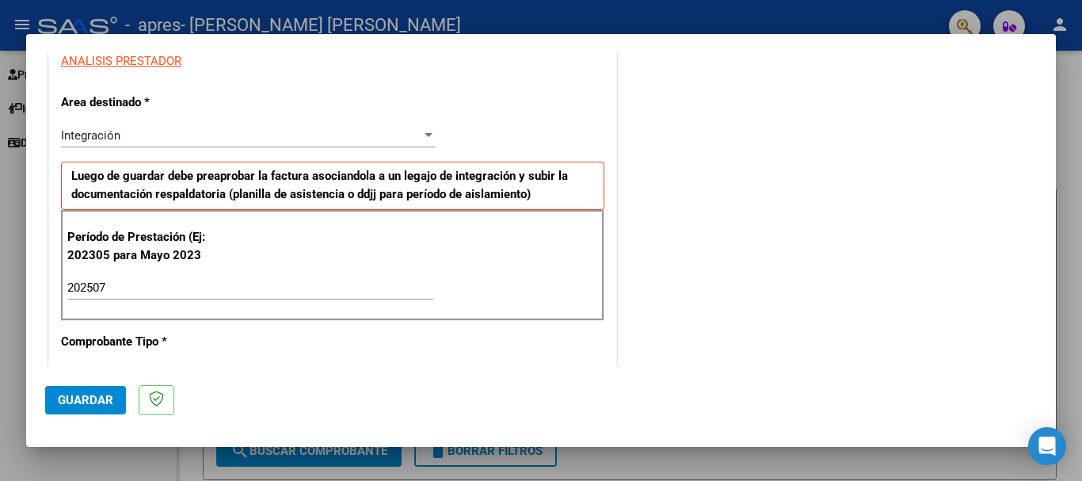
click at [107, 405] on span "Guardar" at bounding box center [85, 400] width 55 height 14
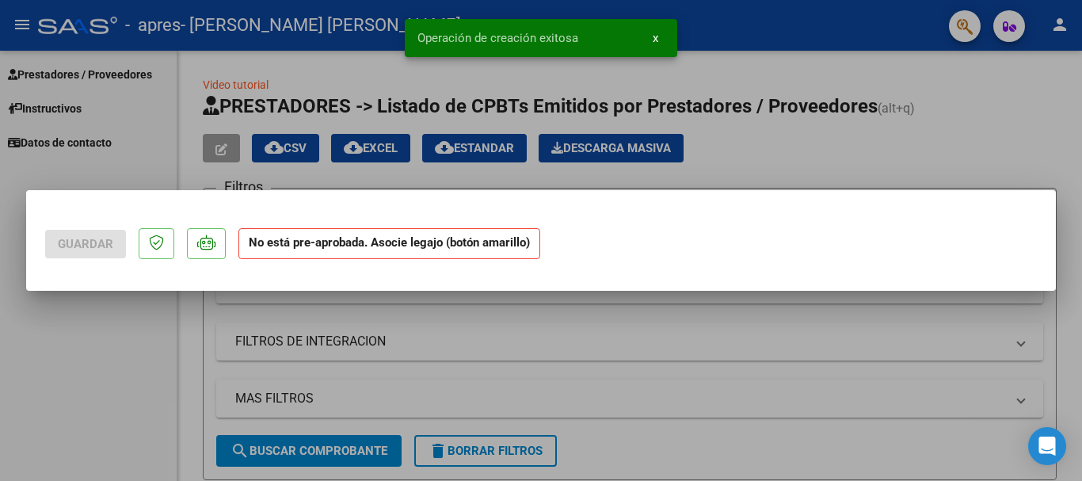
scroll to position [0, 0]
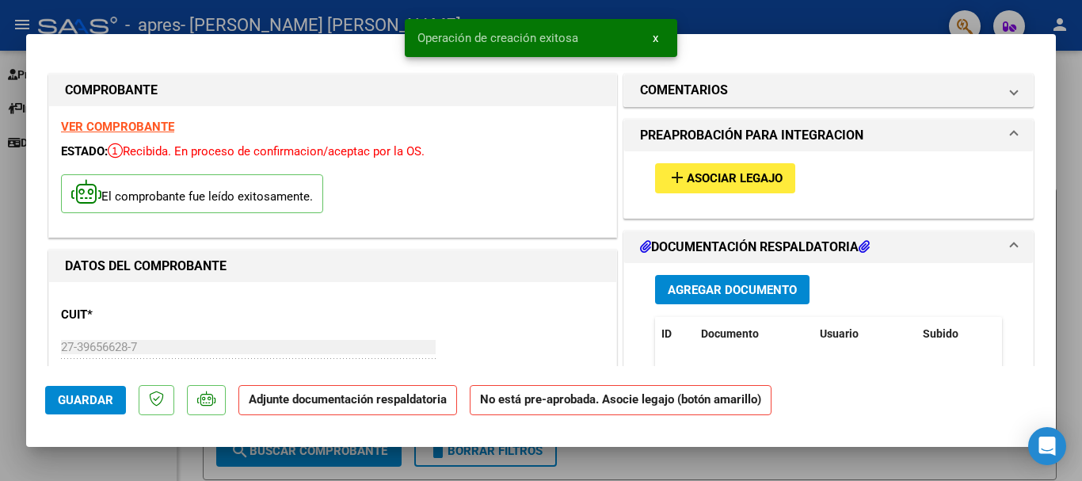
click at [726, 177] on span "Asociar Legajo" at bounding box center [735, 179] width 96 height 14
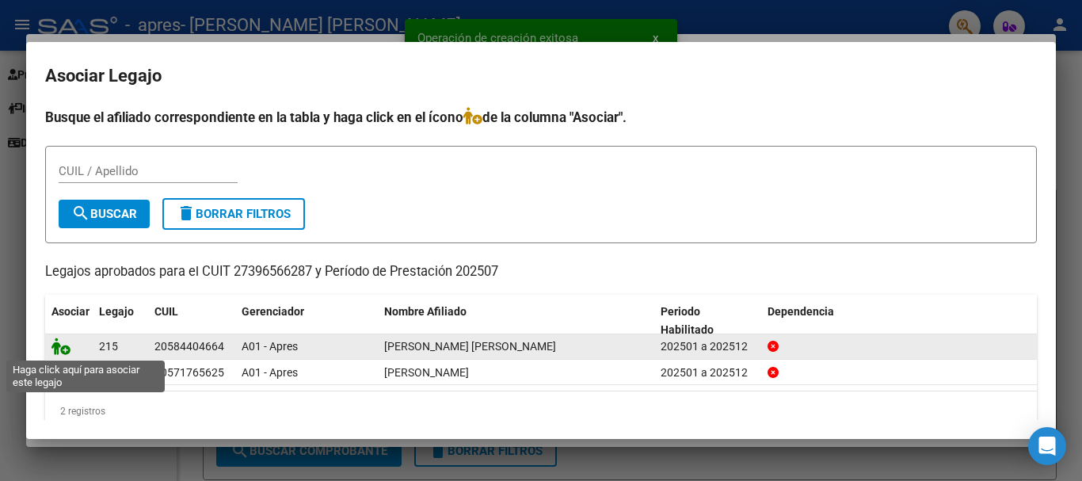
click at [55, 353] on icon at bounding box center [60, 345] width 19 height 17
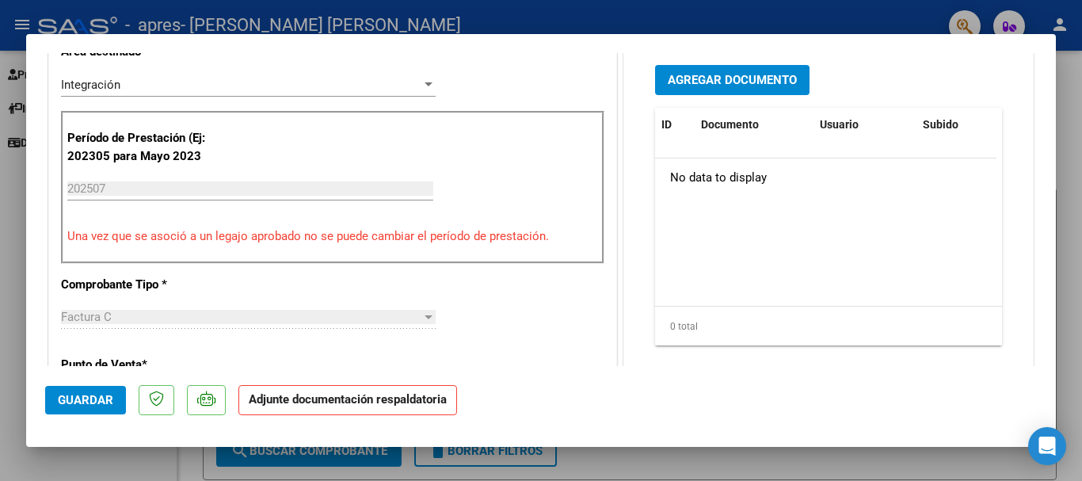
scroll to position [442, 0]
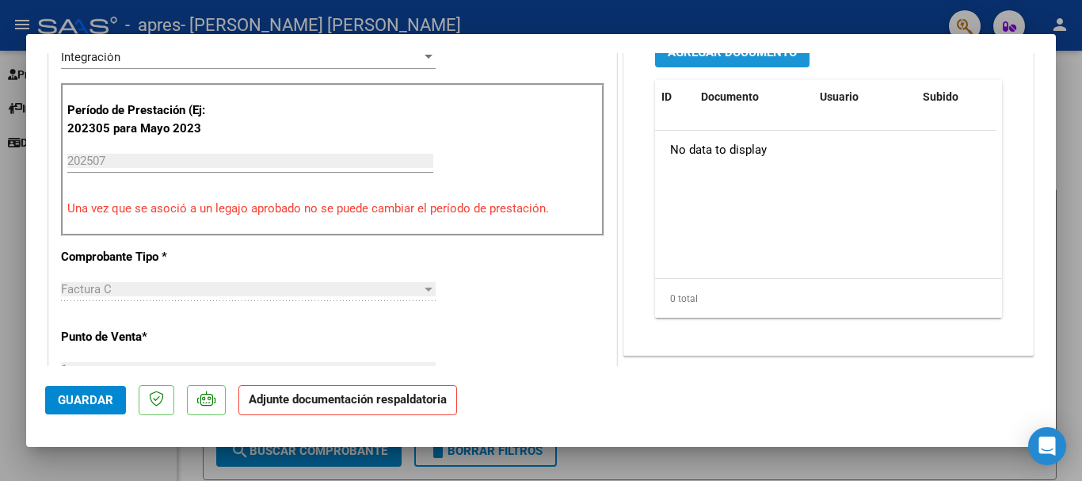
click at [763, 63] on button "Agregar Documento" at bounding box center [732, 51] width 154 height 29
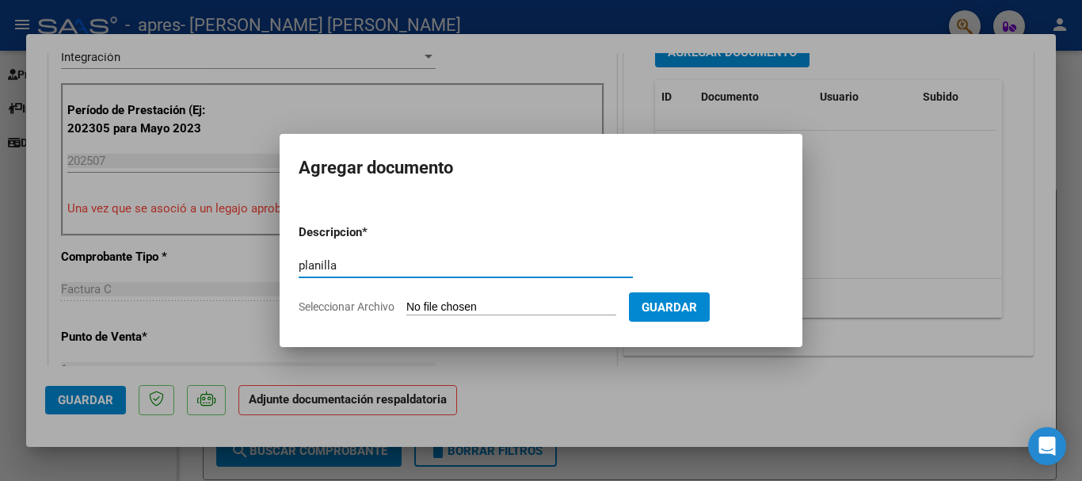
type input "planilla"
click at [524, 294] on form "Descripcion * planilla Escriba aquí una descripcion Seleccionar Archivo Guardar" at bounding box center [541, 270] width 485 height 116
click at [536, 310] on input "Seleccionar Archivo" at bounding box center [511, 307] width 210 height 15
type input "C:\fakepath\[PERSON_NAME].pdf"
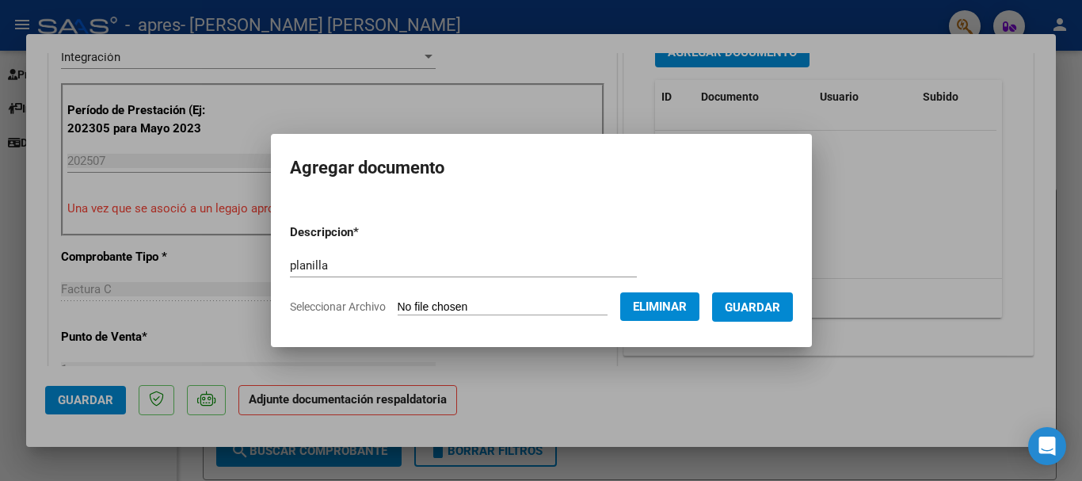
click at [793, 303] on button "Guardar" at bounding box center [752, 306] width 81 height 29
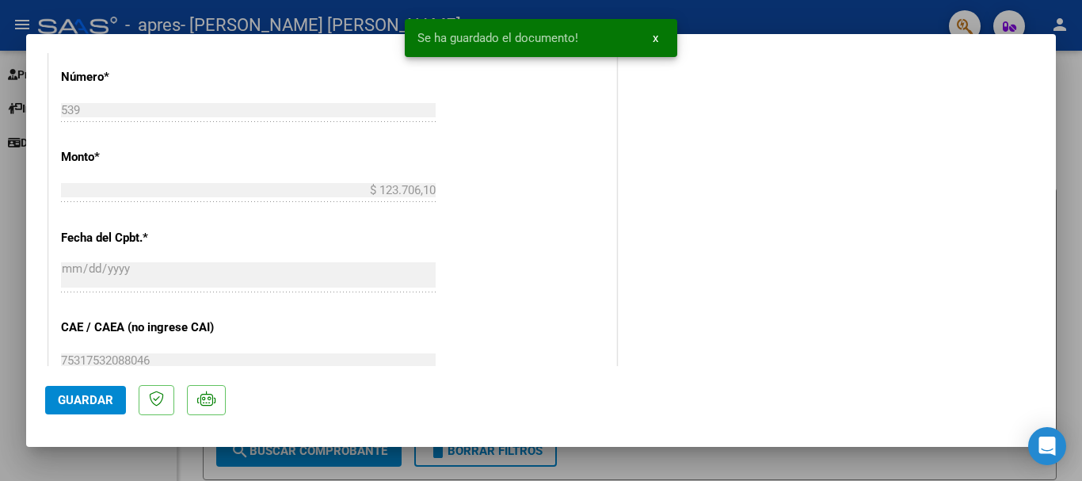
scroll to position [785, 0]
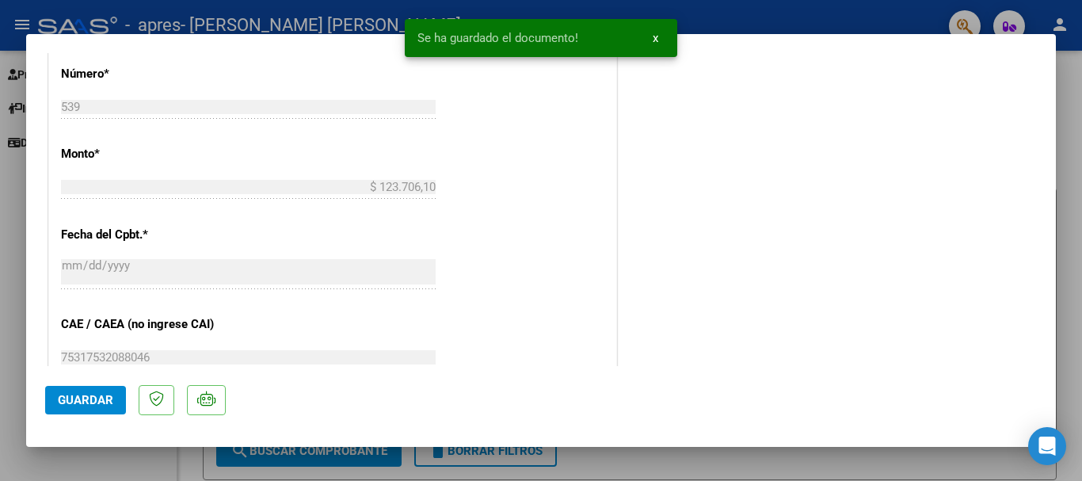
click at [101, 409] on button "Guardar" at bounding box center [85, 400] width 81 height 29
click at [0, 314] on div at bounding box center [541, 240] width 1082 height 481
type input "$ 0,00"
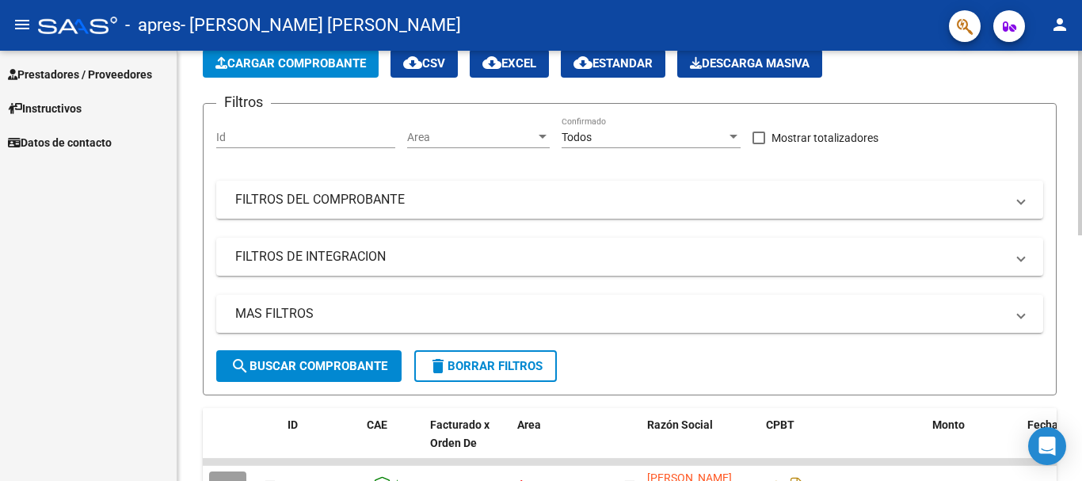
scroll to position [0, 0]
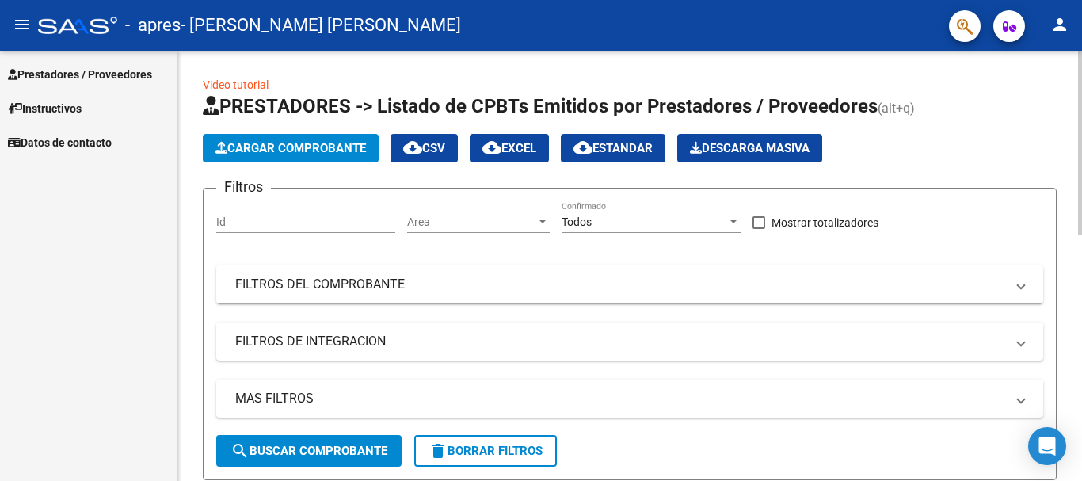
click at [1080, 13] on div "menu - apres - [PERSON_NAME] [PERSON_NAME] person Prestadores / Proveedores Fac…" at bounding box center [541, 240] width 1082 height 481
click at [1033, 130] on app-list-header "PRESTADORES -> Listado de CPBTs Emitidos por Prestadores / Proveedores (alt+q) …" at bounding box center [630, 286] width 854 height 387
drag, startPoint x: 1012, startPoint y: 148, endPoint x: 1051, endPoint y: 6, distance: 147.8
